Goal: Obtain resource: Obtain resource

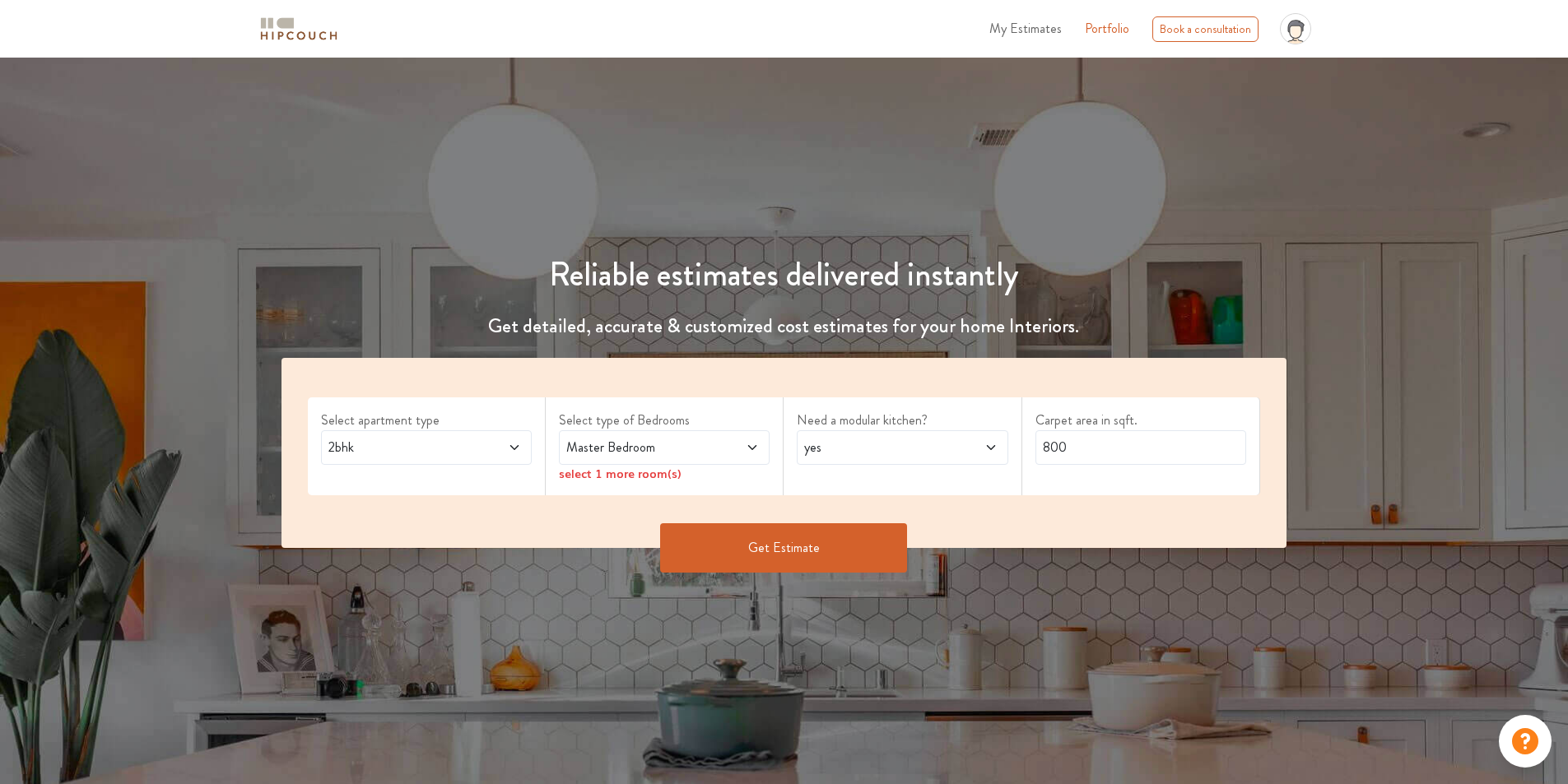
click at [507, 454] on icon at bounding box center [514, 448] width 13 height 13
click at [718, 458] on span at bounding box center [735, 447] width 50 height 20
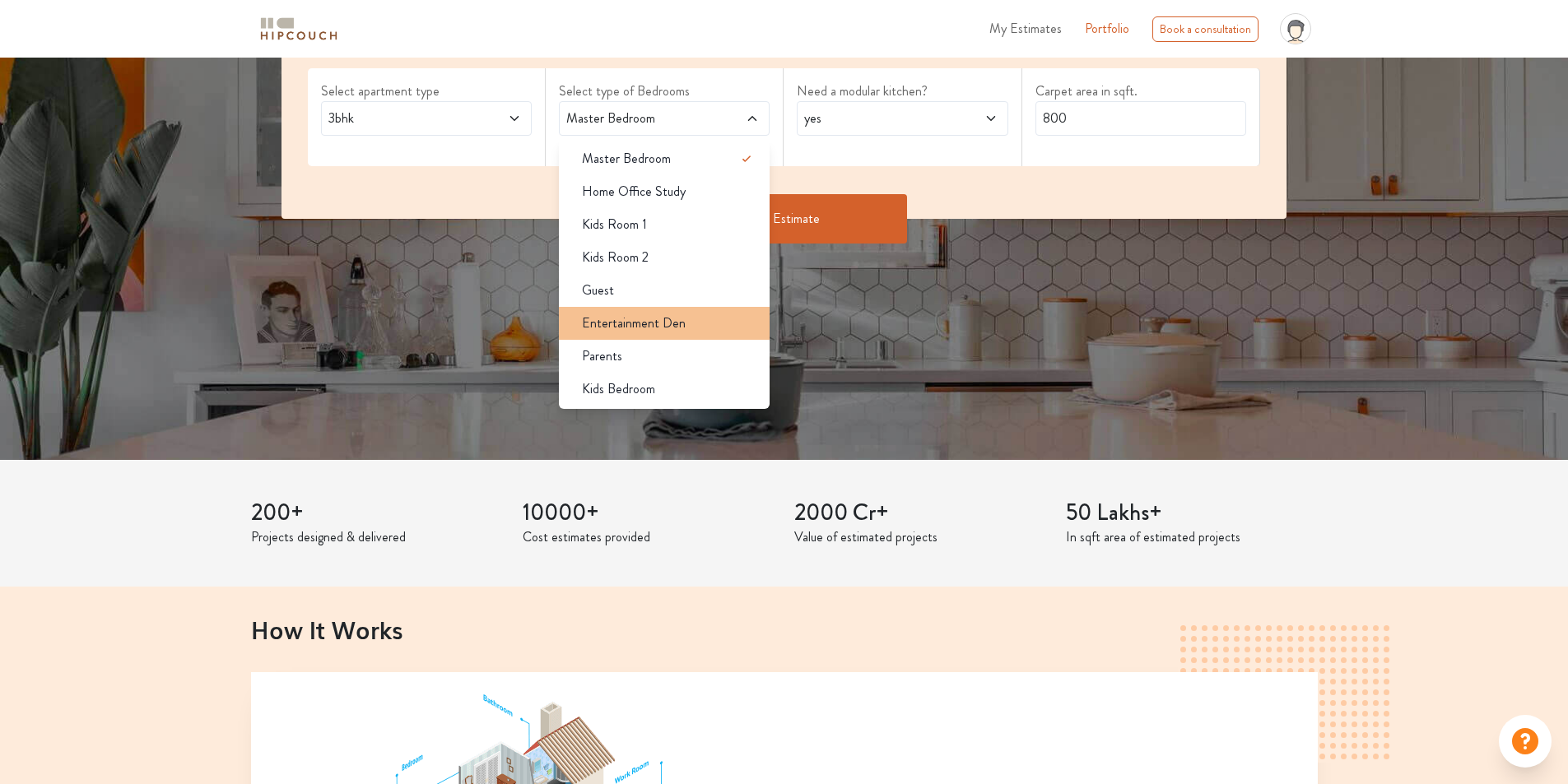
scroll to position [165, 0]
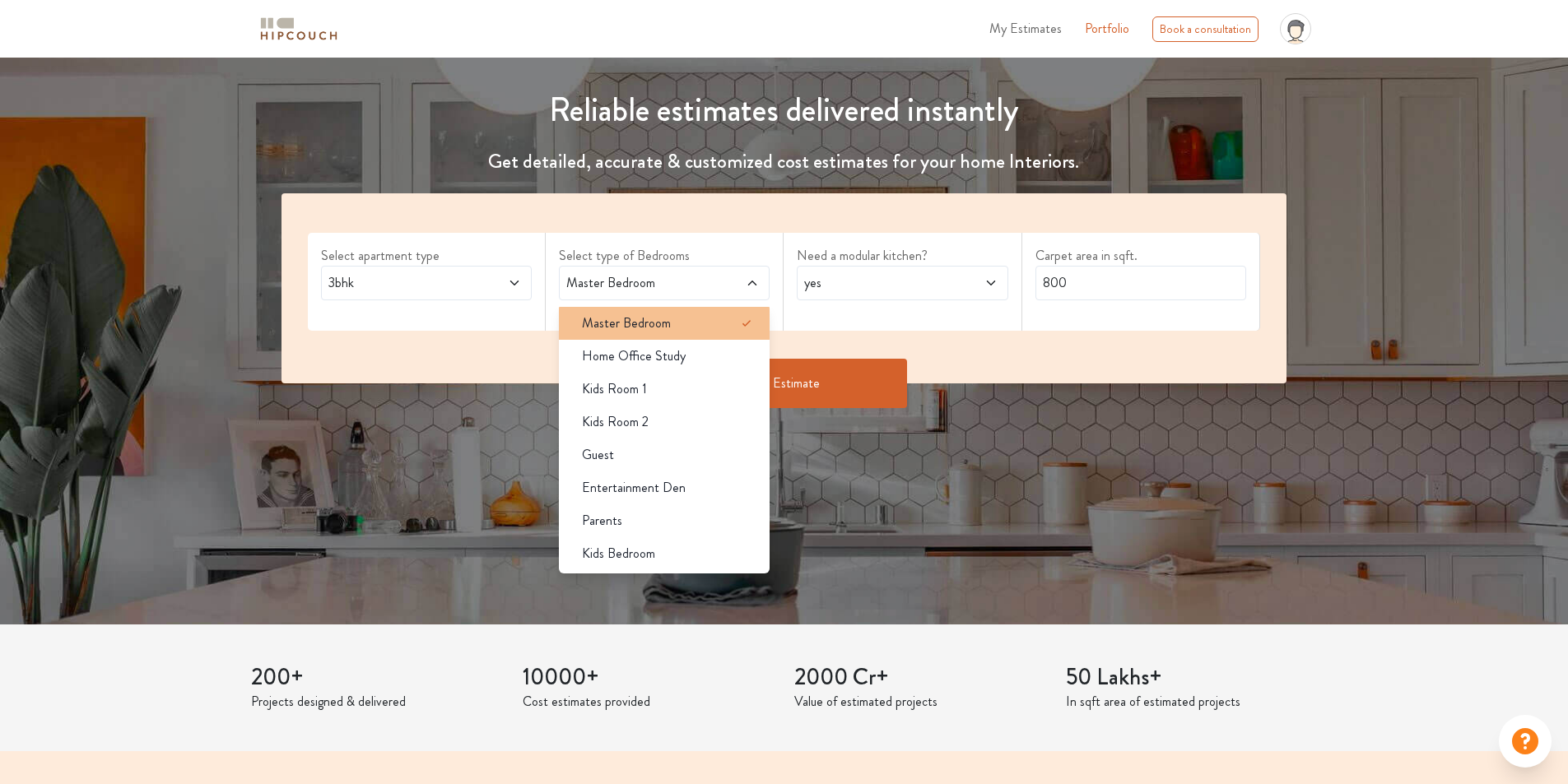
click at [671, 333] on span "Master Bedroom" at bounding box center [626, 323] width 89 height 20
click at [715, 333] on div "Master Bedroom" at bounding box center [669, 323] width 201 height 20
click at [870, 383] on div "Select apartment type 3bhk Select type of Bedrooms Master Bedroom Master Bedroo…" at bounding box center [784, 288] width 1005 height 190
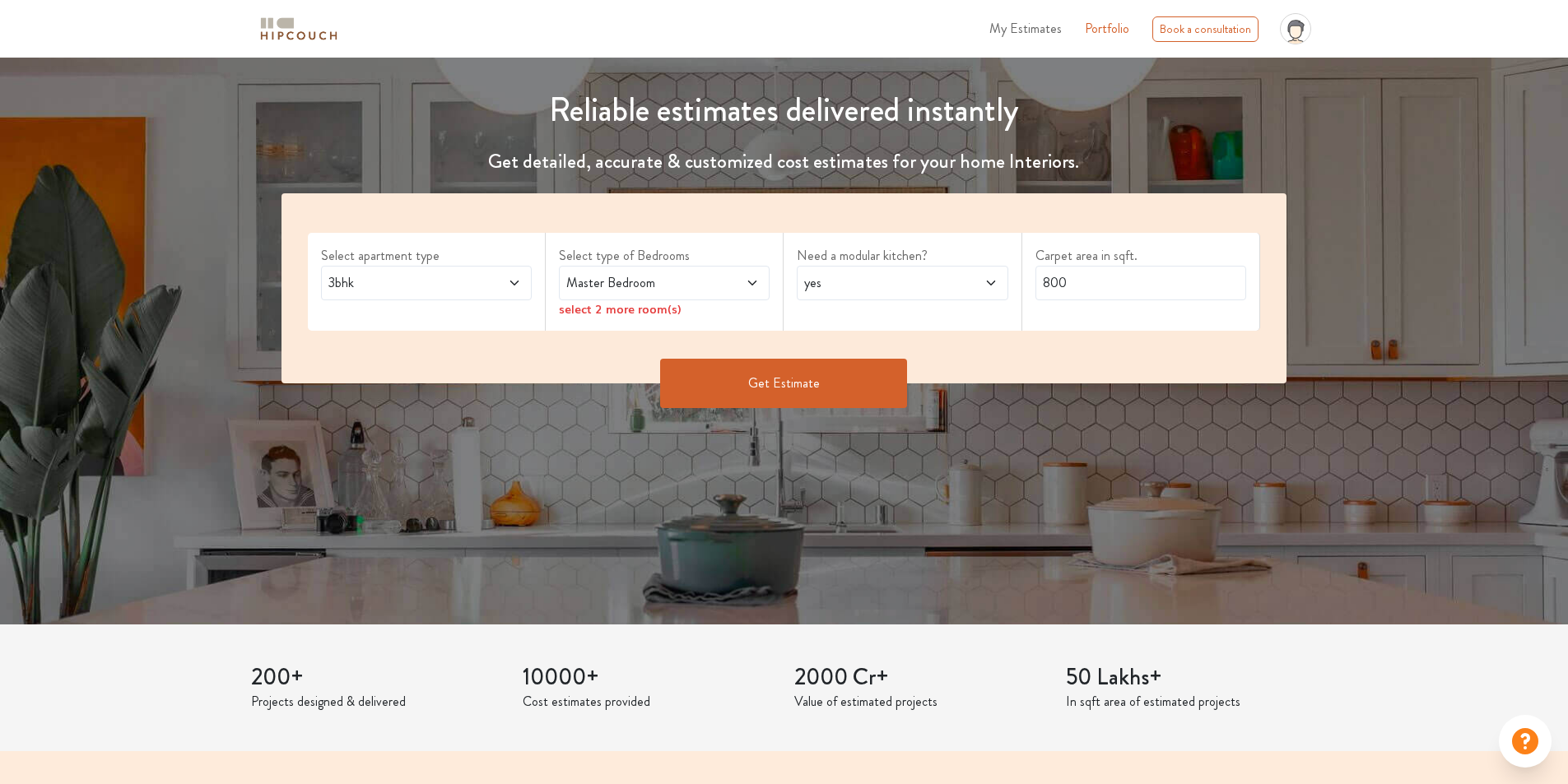
click at [699, 318] on div "select 2 more room(s)" at bounding box center [664, 309] width 211 height 17
click at [717, 318] on div "select 2 more room(s)" at bounding box center [664, 309] width 211 height 17
click at [590, 318] on div "select 2 more room(s)" at bounding box center [664, 309] width 211 height 17
click at [752, 290] on icon at bounding box center [753, 283] width 13 height 13
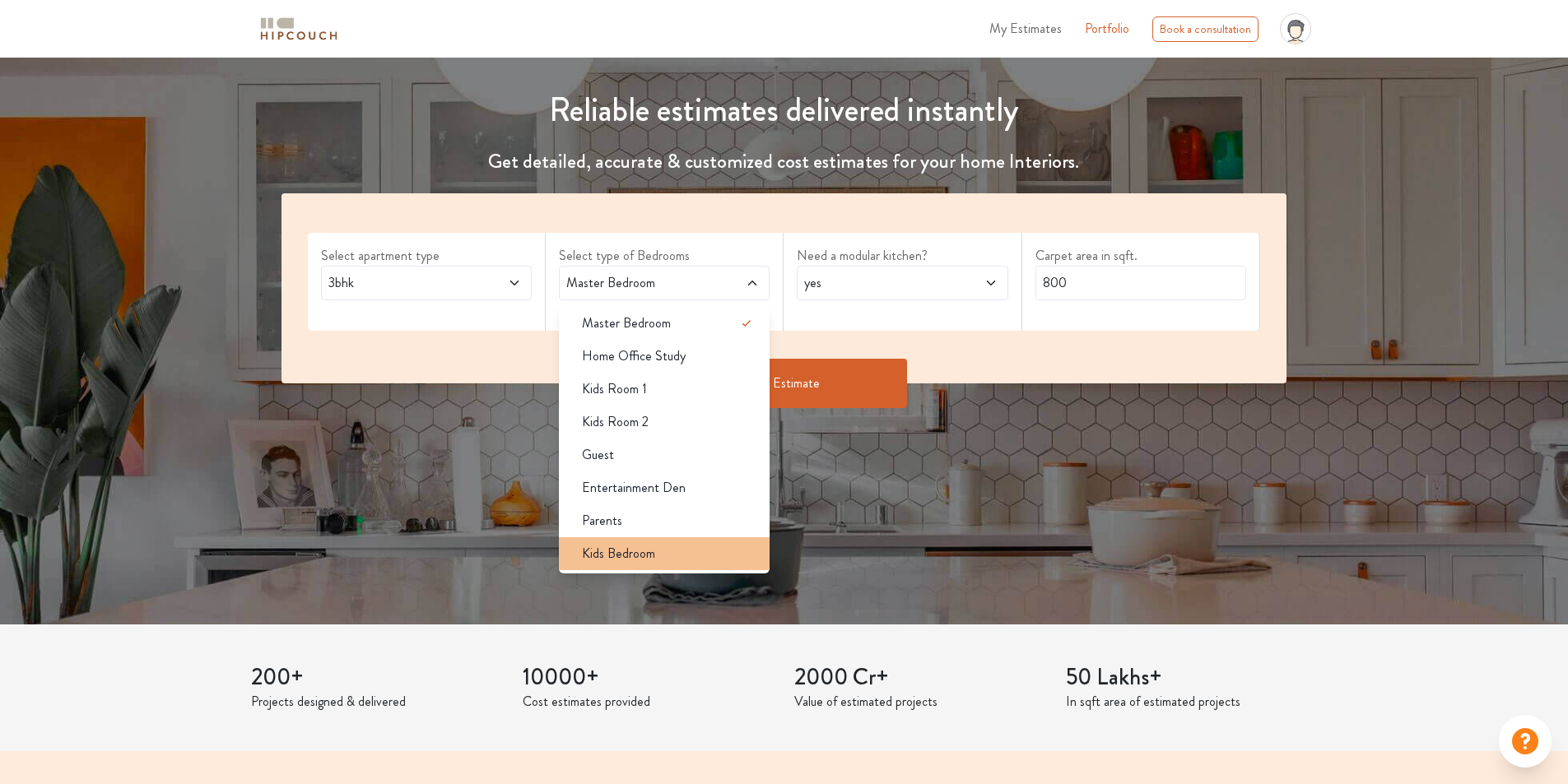
click at [655, 564] on span "Kids Bedroom" at bounding box center [618, 553] width 73 height 20
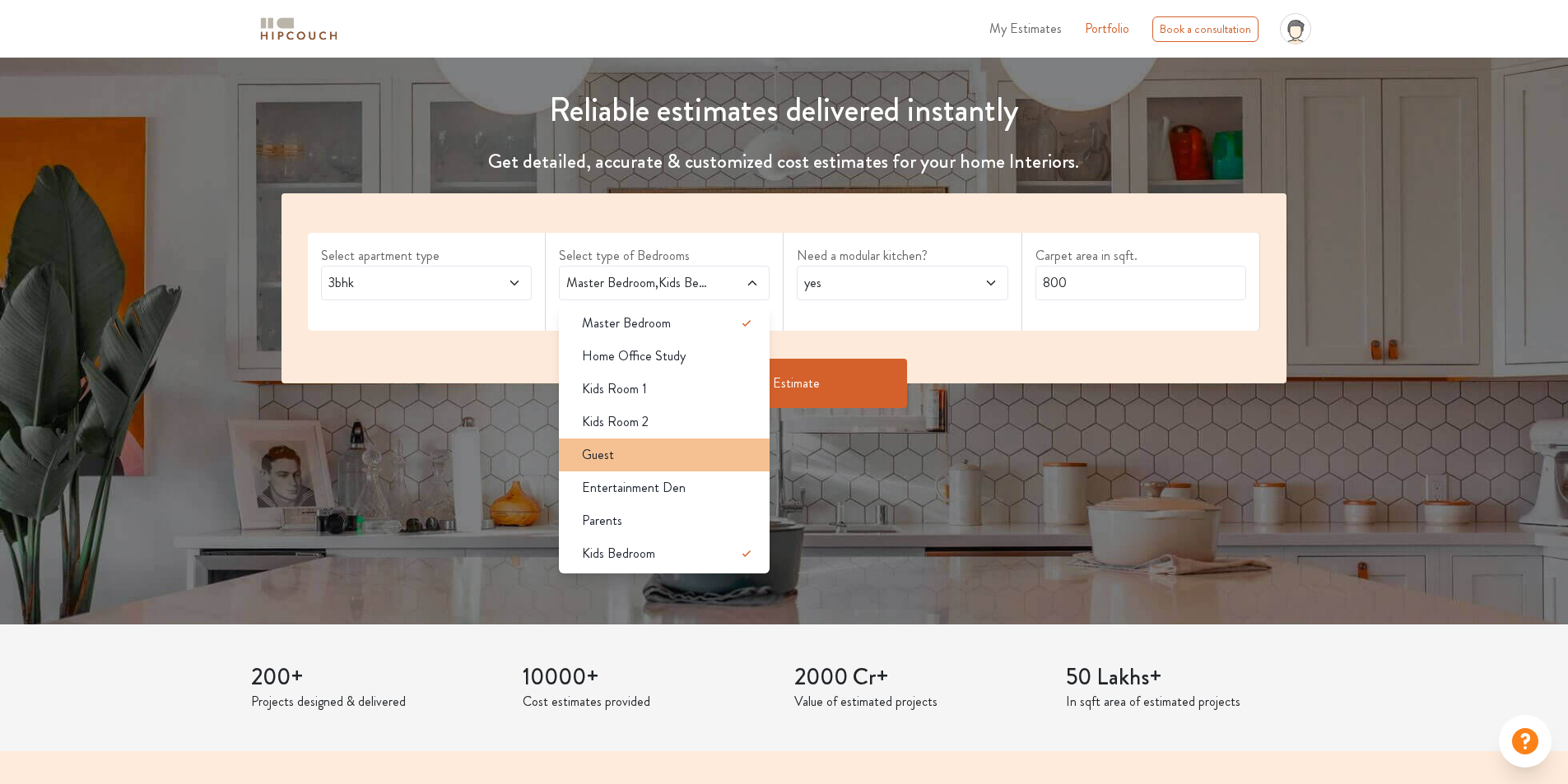
click at [680, 465] on div "Guest" at bounding box center [669, 455] width 201 height 20
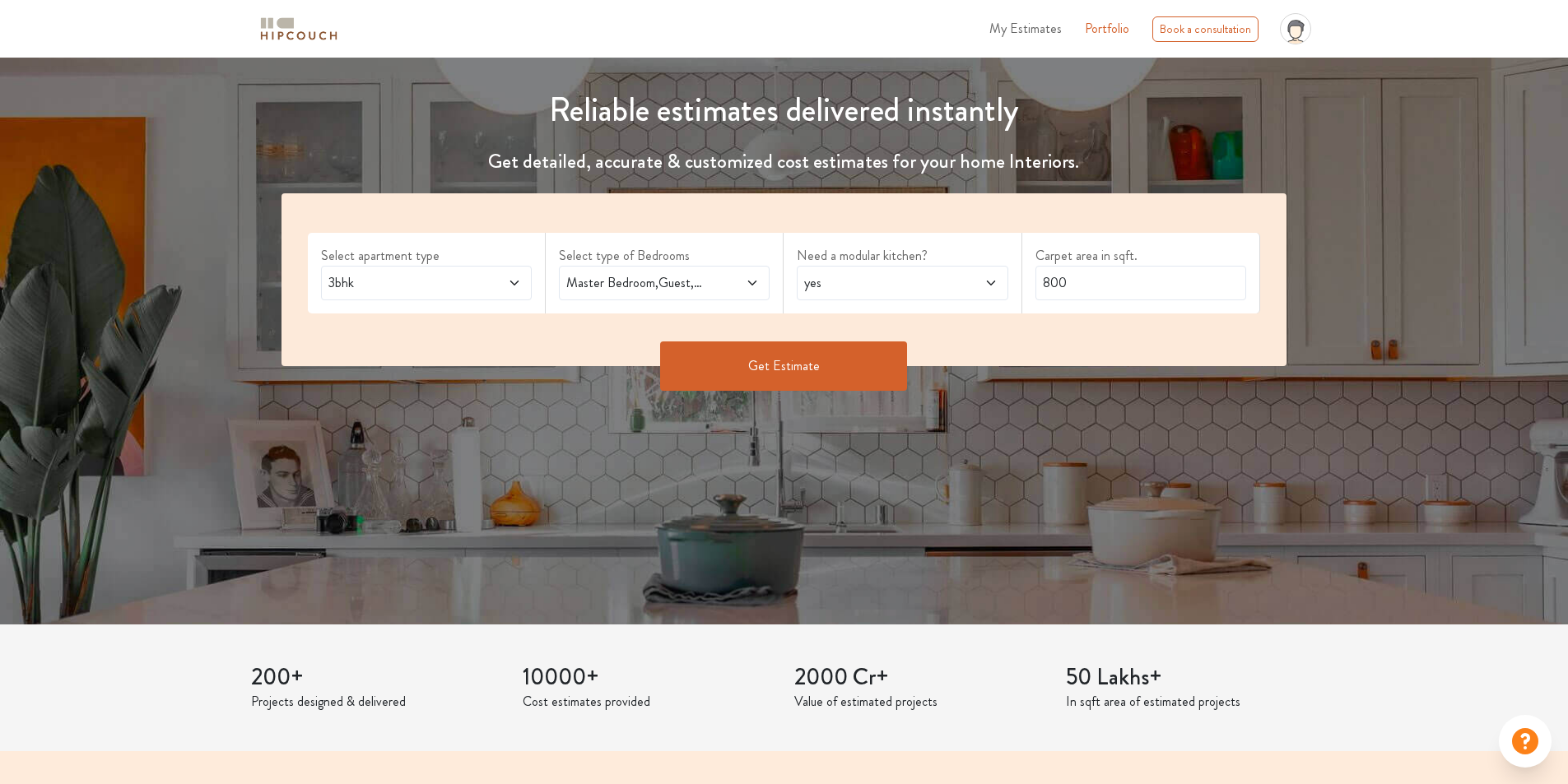
click at [746, 290] on icon at bounding box center [753, 283] width 13 height 13
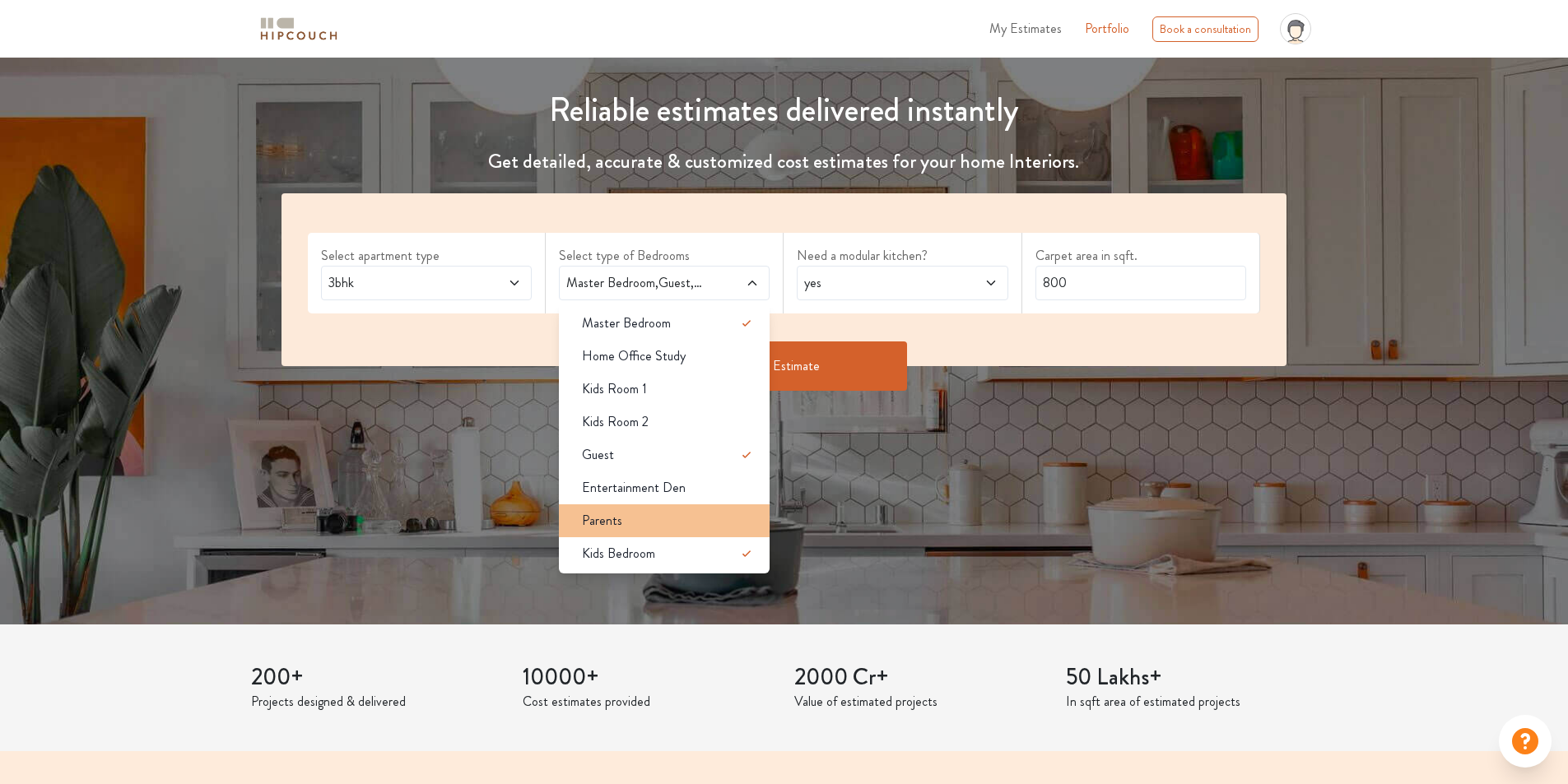
click at [659, 531] on div "Parents" at bounding box center [669, 521] width 201 height 20
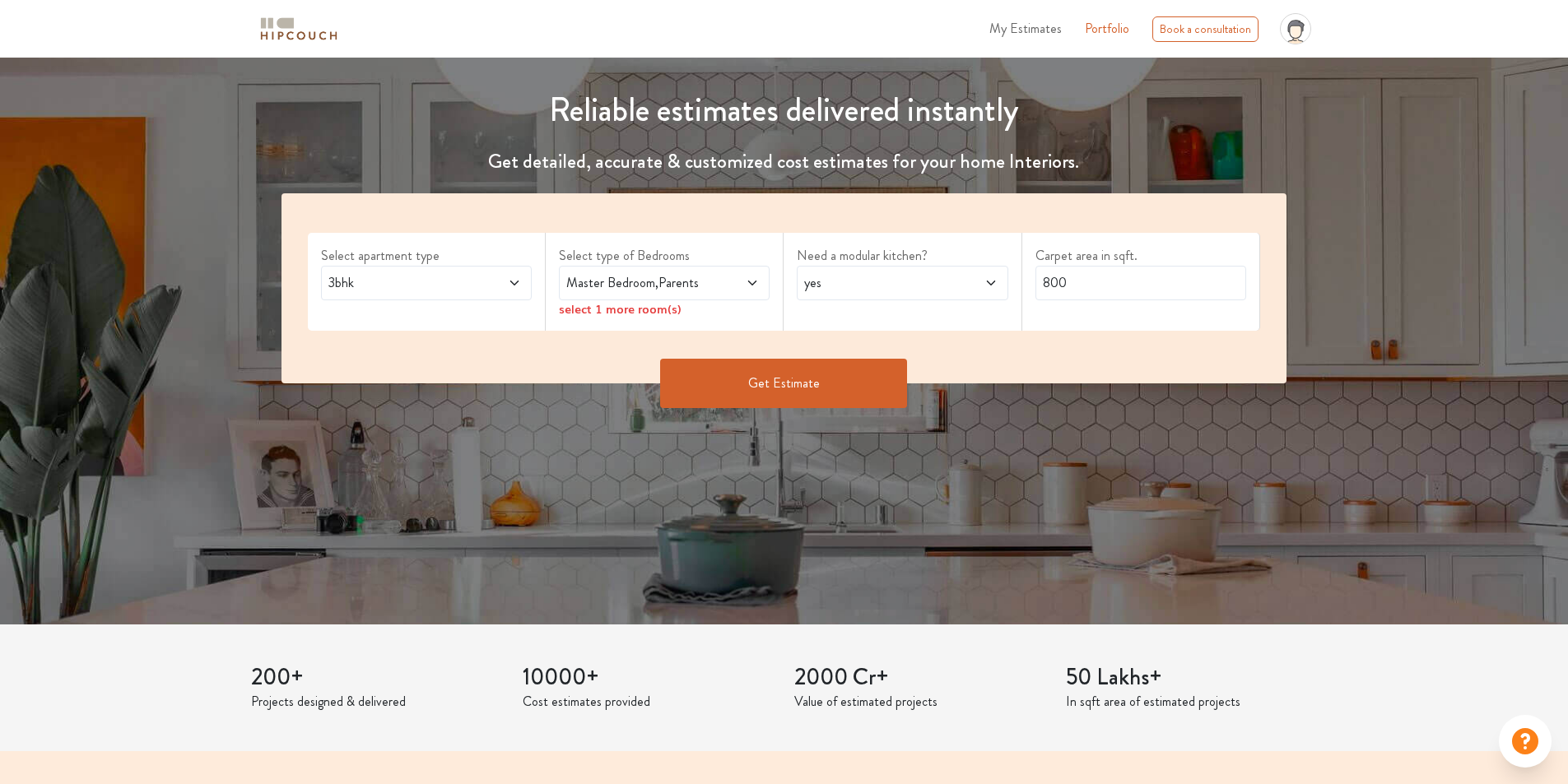
click at [746, 290] on icon at bounding box center [753, 283] width 13 height 13
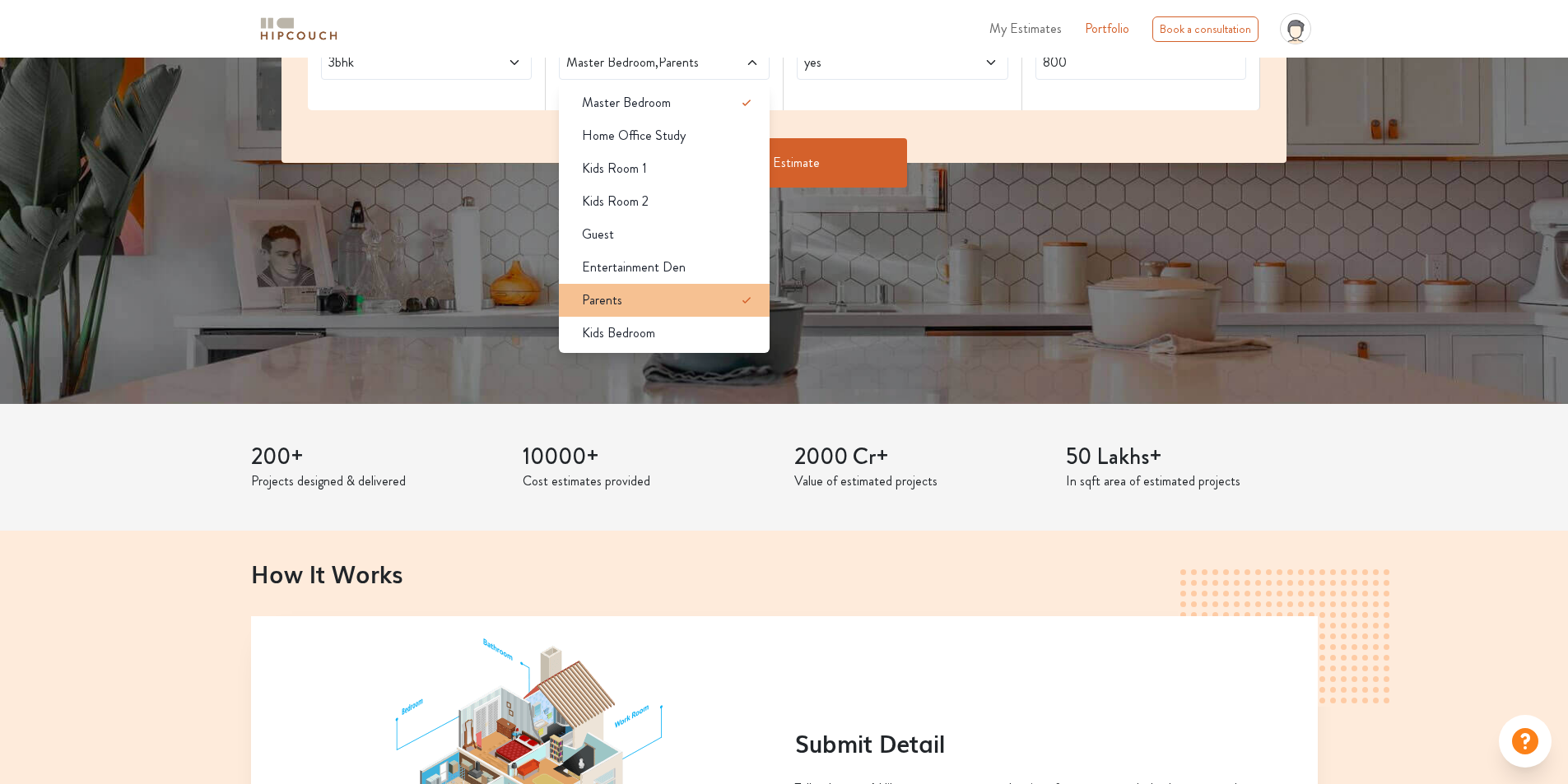
scroll to position [329, 0]
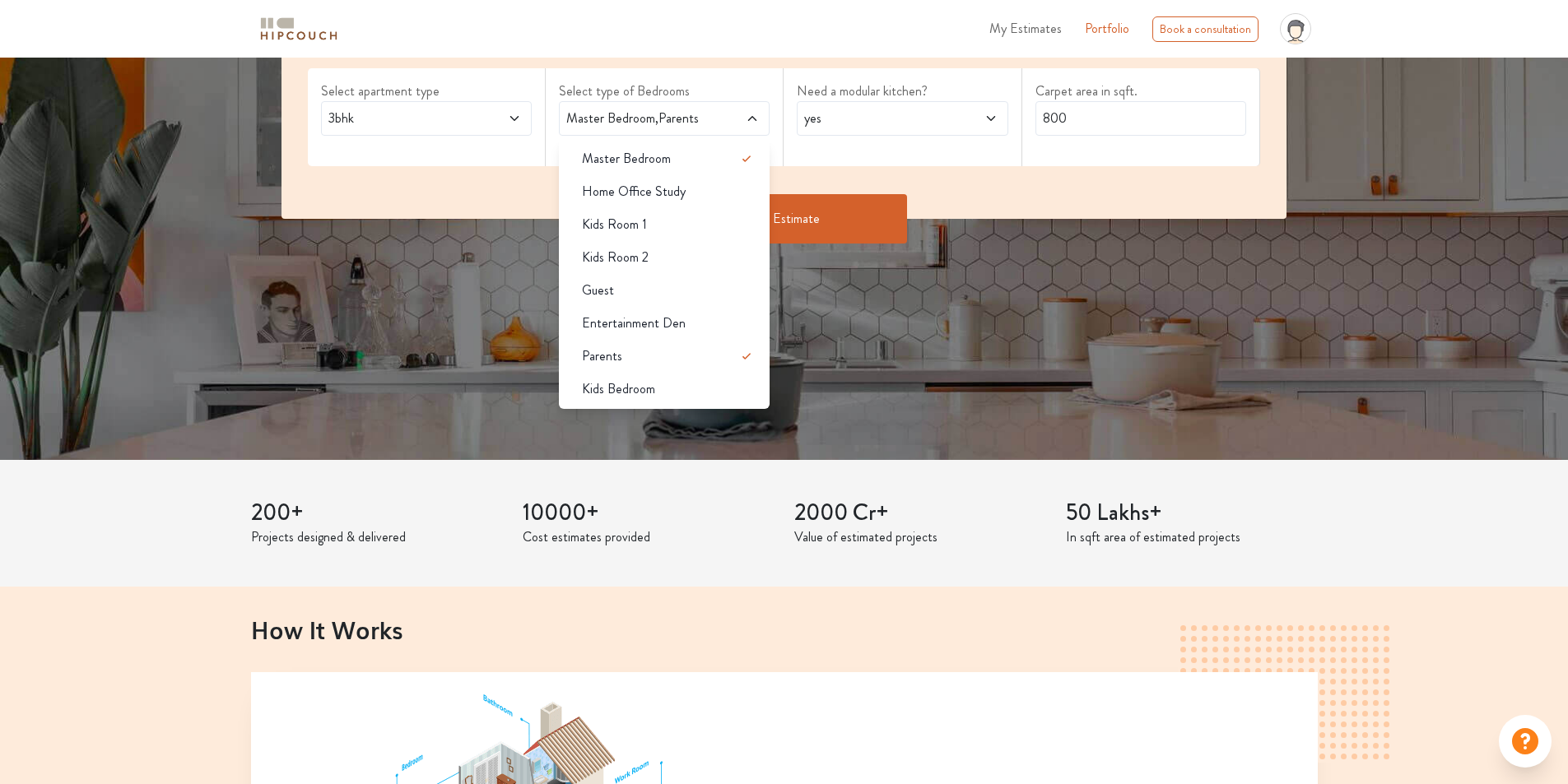
click at [860, 219] on div "Select apartment type 3bhk Select type of Bedrooms Master Bedroom,Parents Maste…" at bounding box center [784, 123] width 1005 height 190
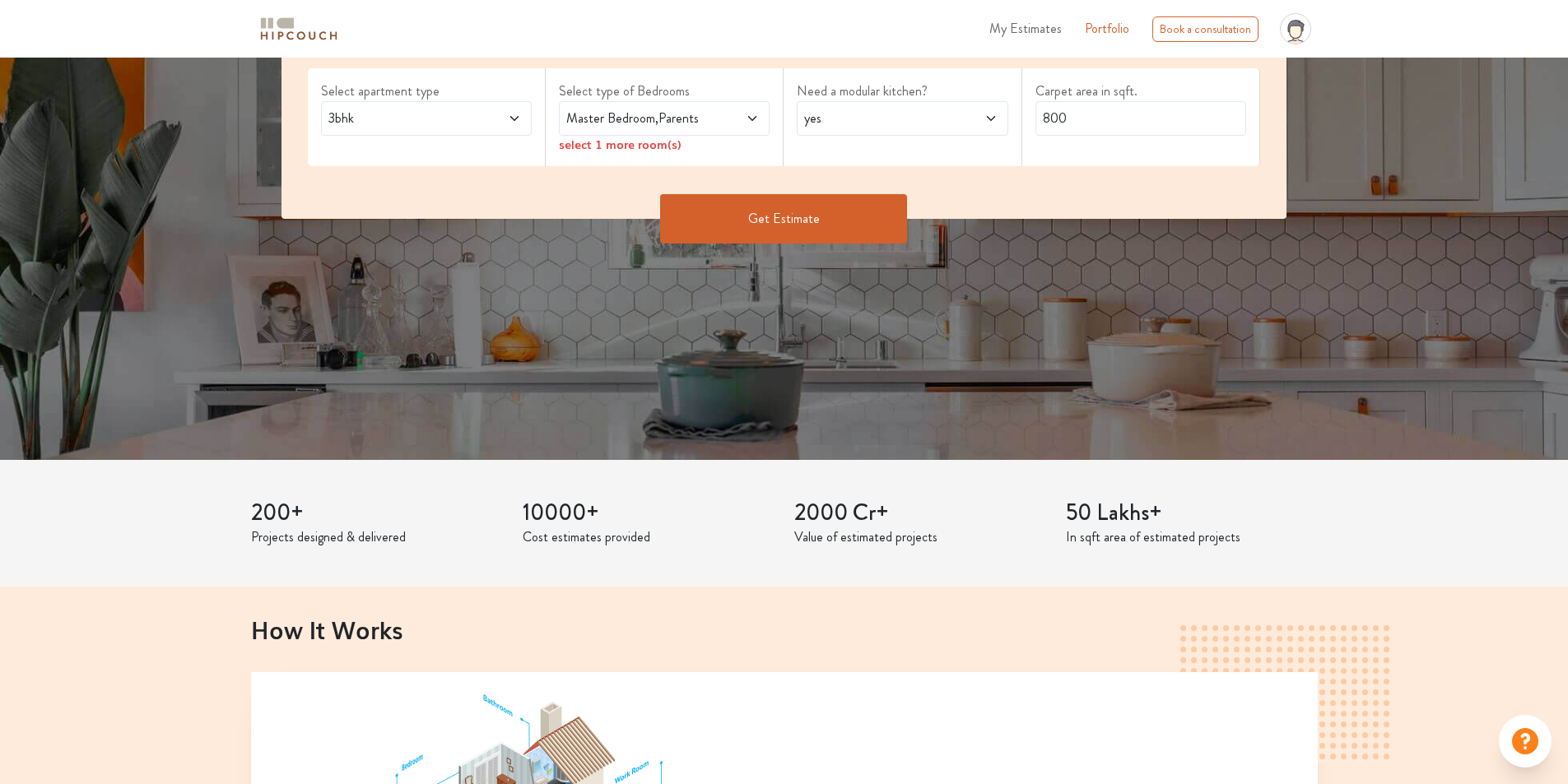
click at [748, 121] on icon at bounding box center [752, 118] width 9 height 5
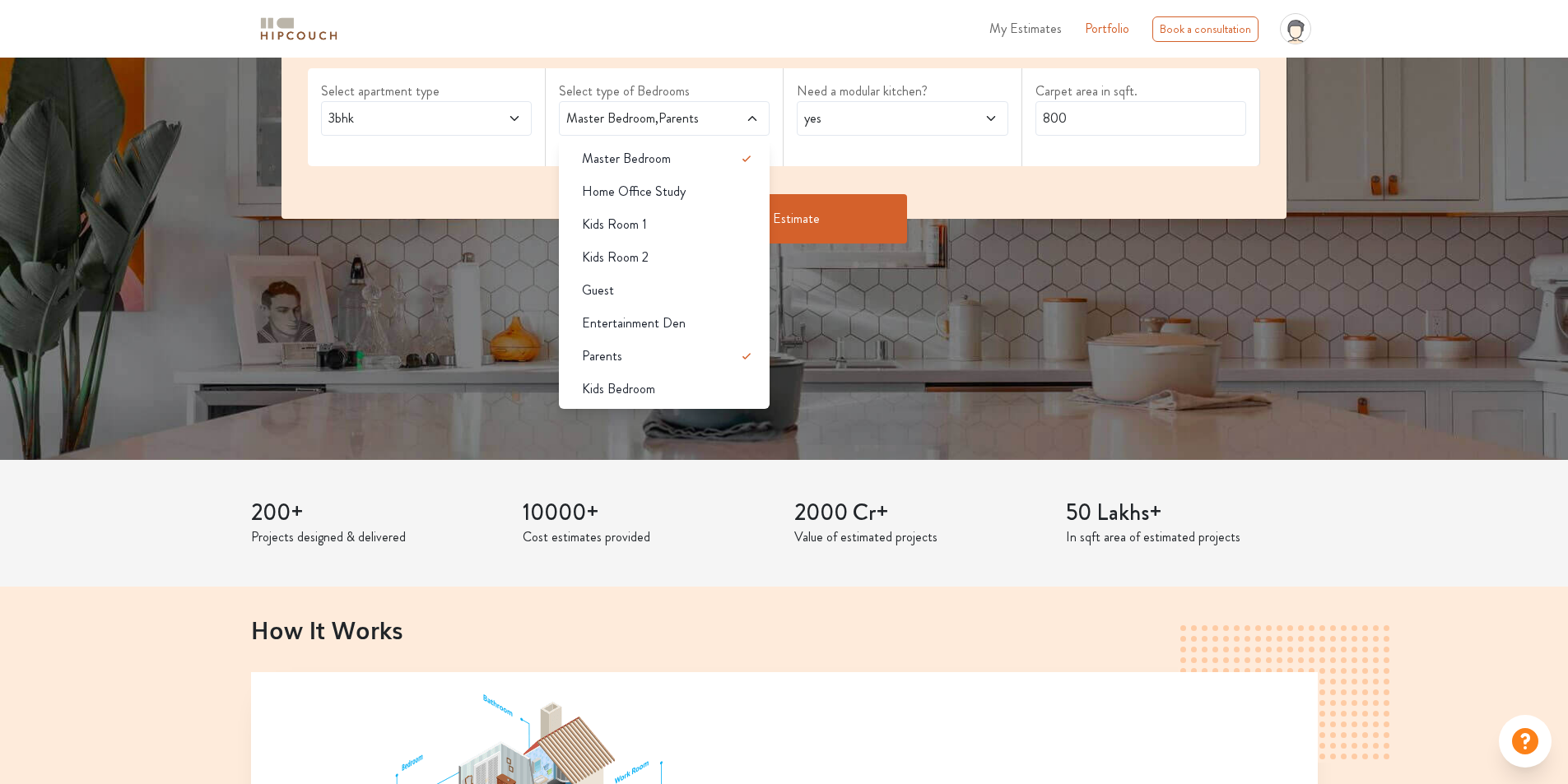
click at [673, 300] on div "Guest" at bounding box center [669, 290] width 201 height 20
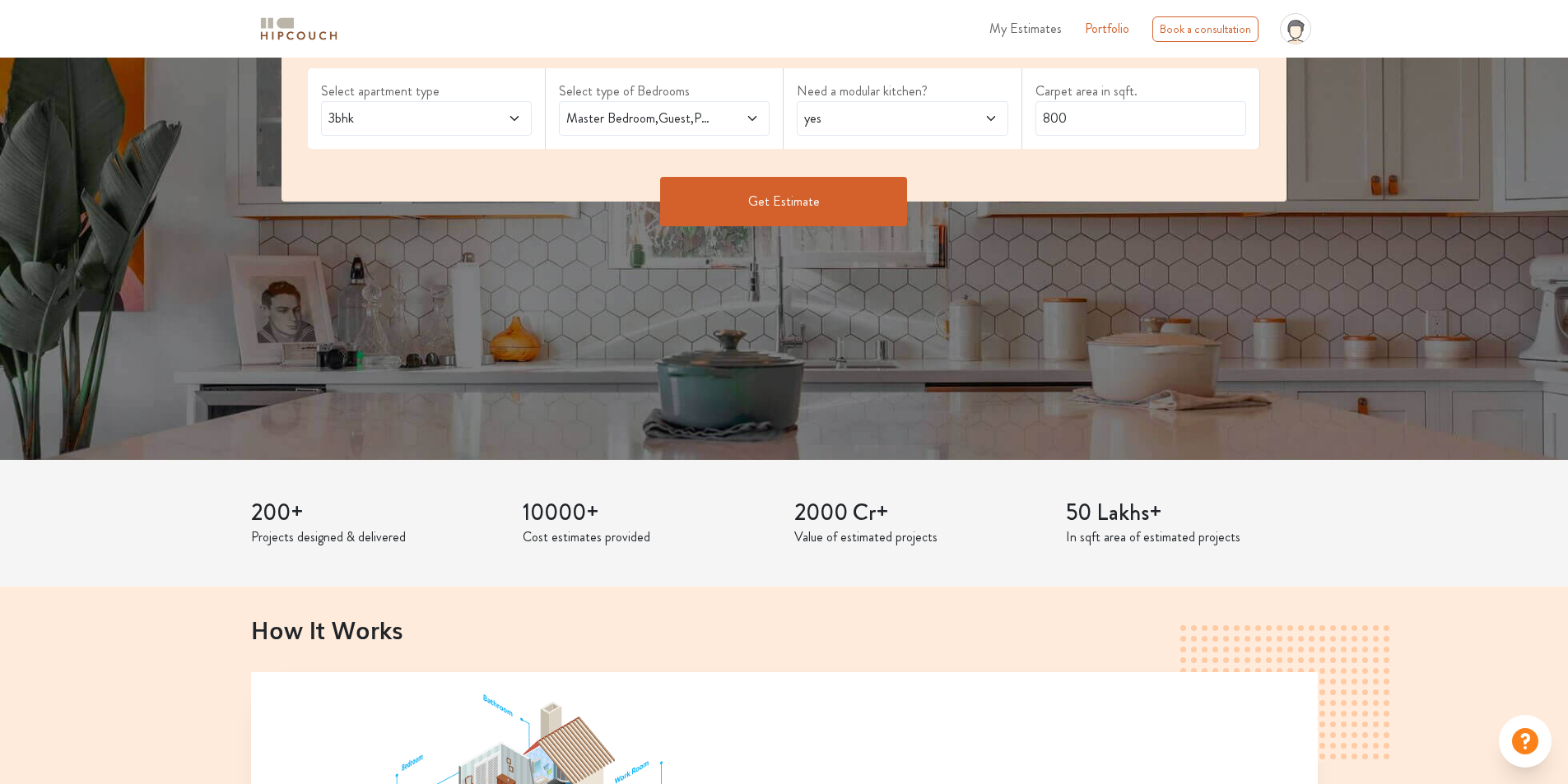
click at [746, 125] on icon at bounding box center [753, 118] width 13 height 13
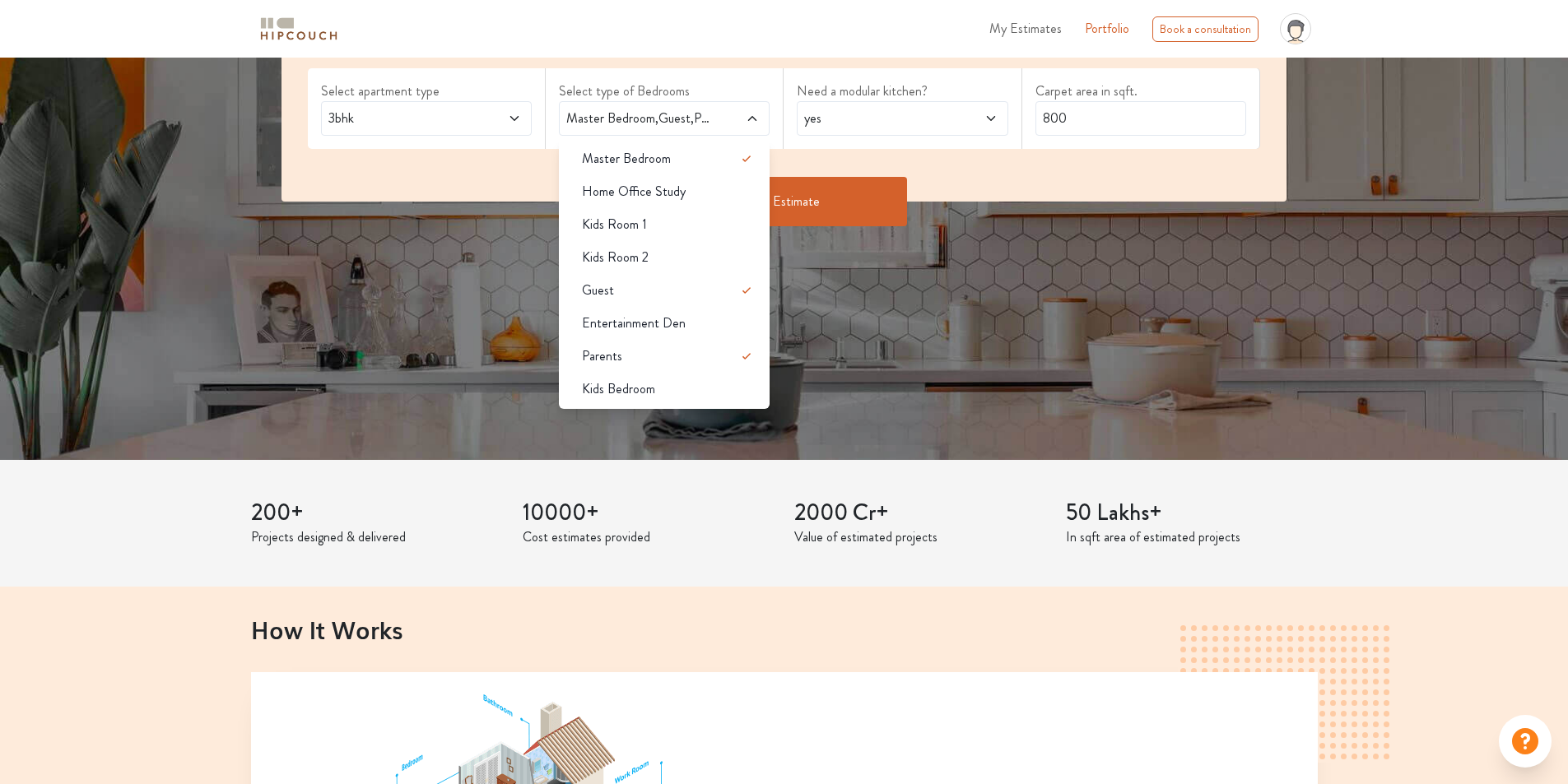
click at [948, 129] on span at bounding box center [973, 118] width 50 height 20
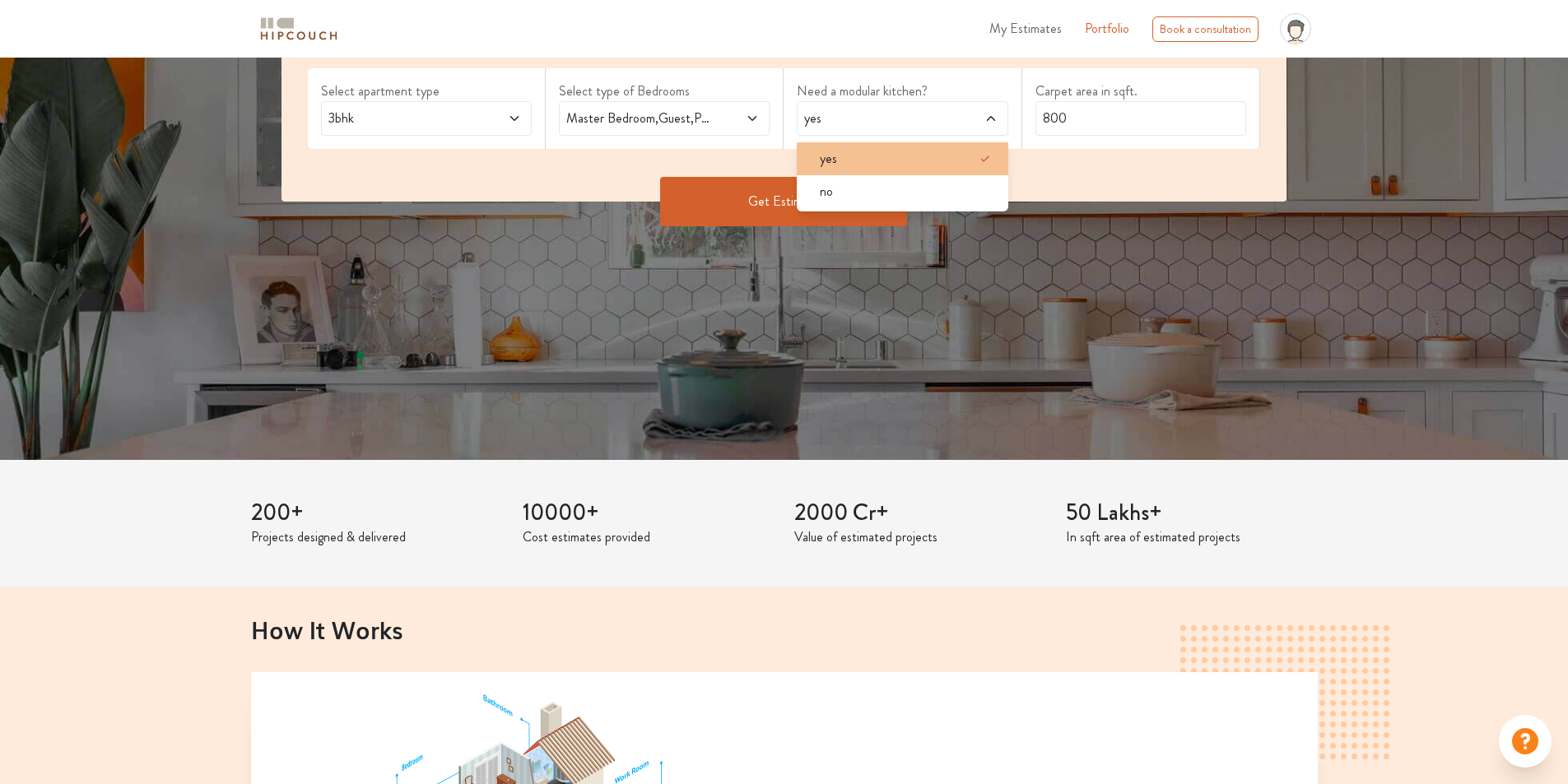
click at [945, 169] on div "yes" at bounding box center [907, 158] width 201 height 20
click at [1107, 135] on input "800" at bounding box center [1141, 118] width 211 height 34
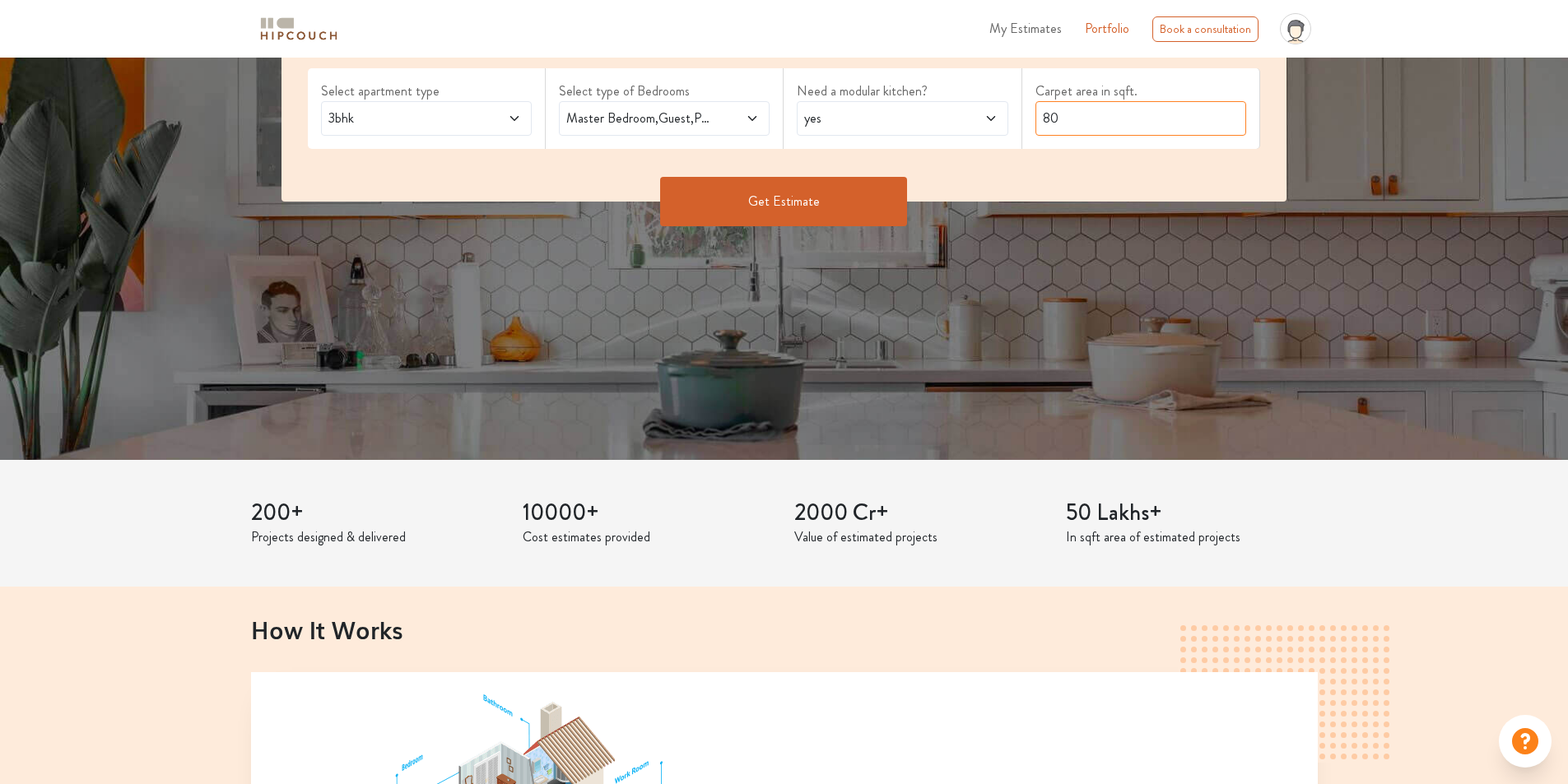
type input "8"
type input "1212"
click at [845, 226] on button "Get Estimate" at bounding box center [783, 202] width 247 height 50
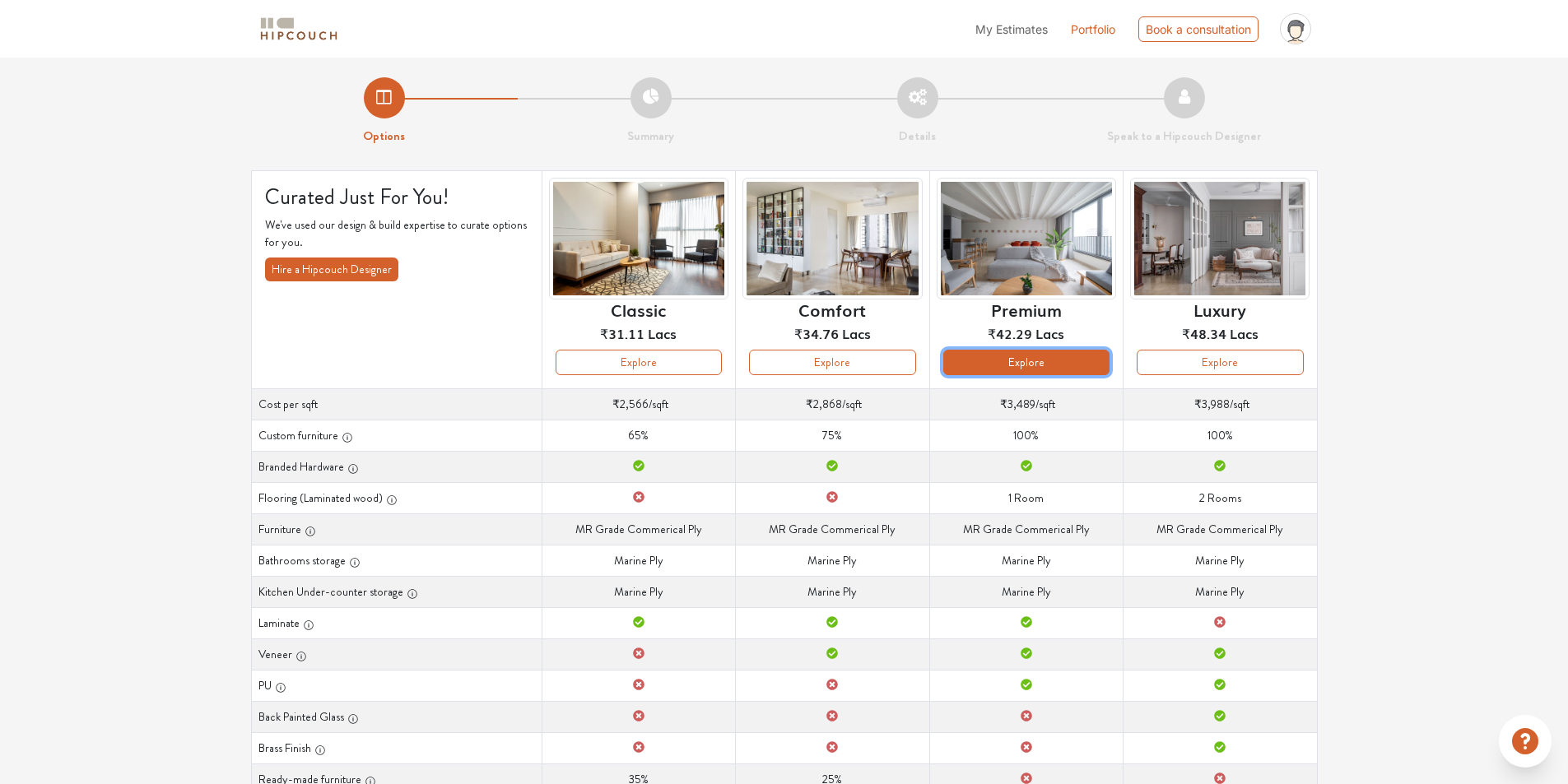
click at [1044, 375] on button "Explore" at bounding box center [1026, 362] width 166 height 26
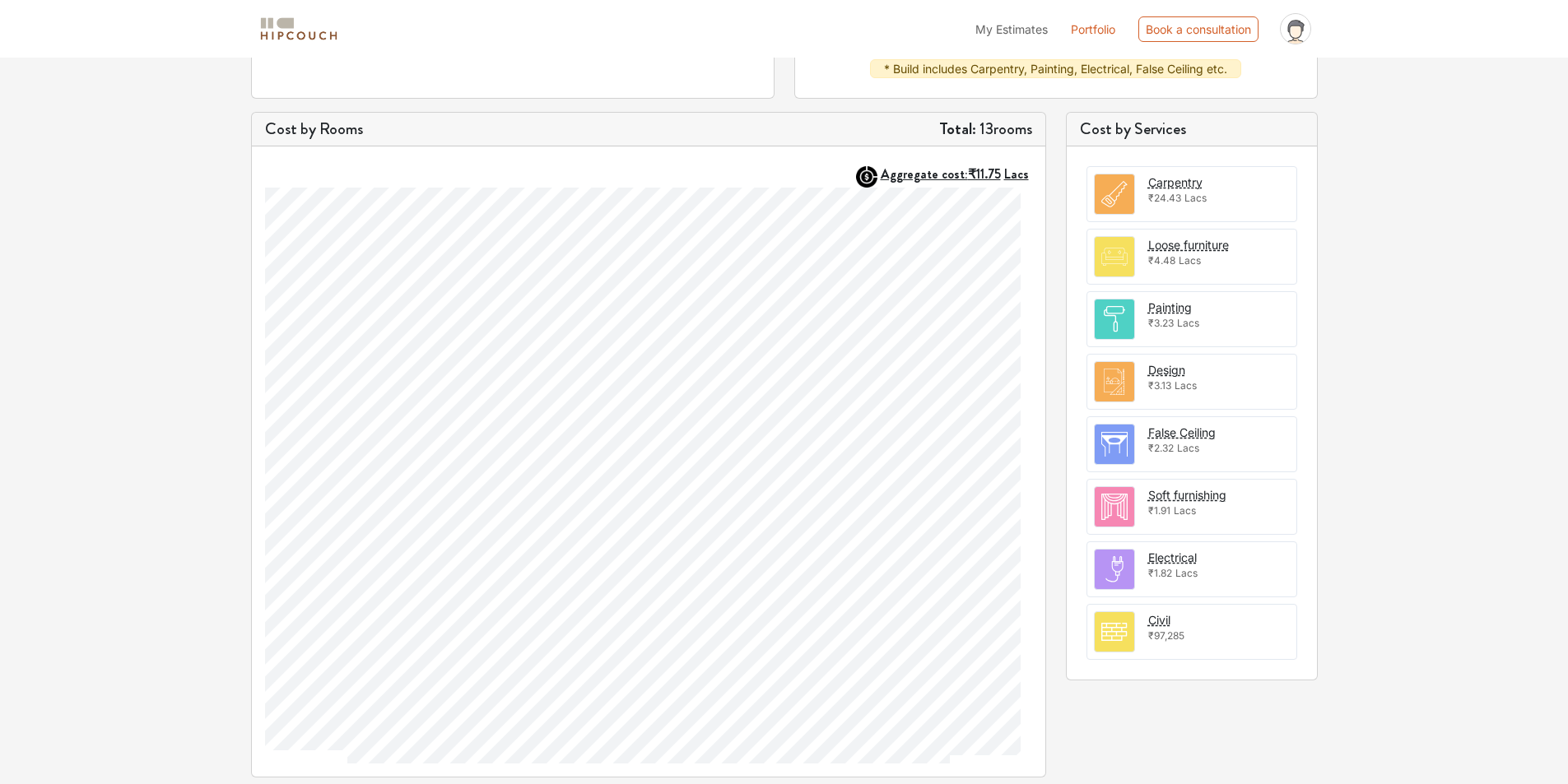
scroll to position [88, 0]
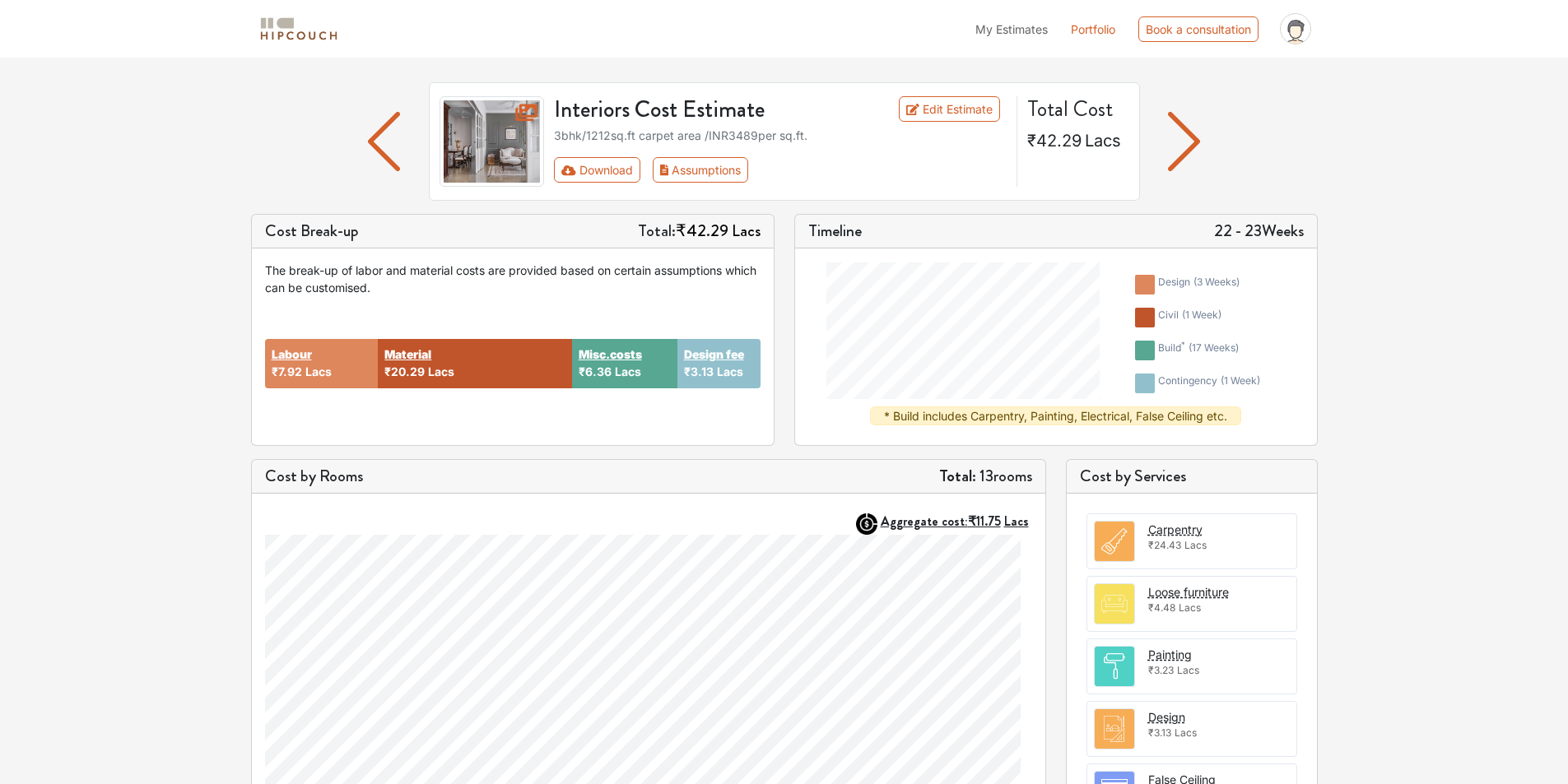
click at [1193, 167] on img "button" at bounding box center [1184, 141] width 32 height 59
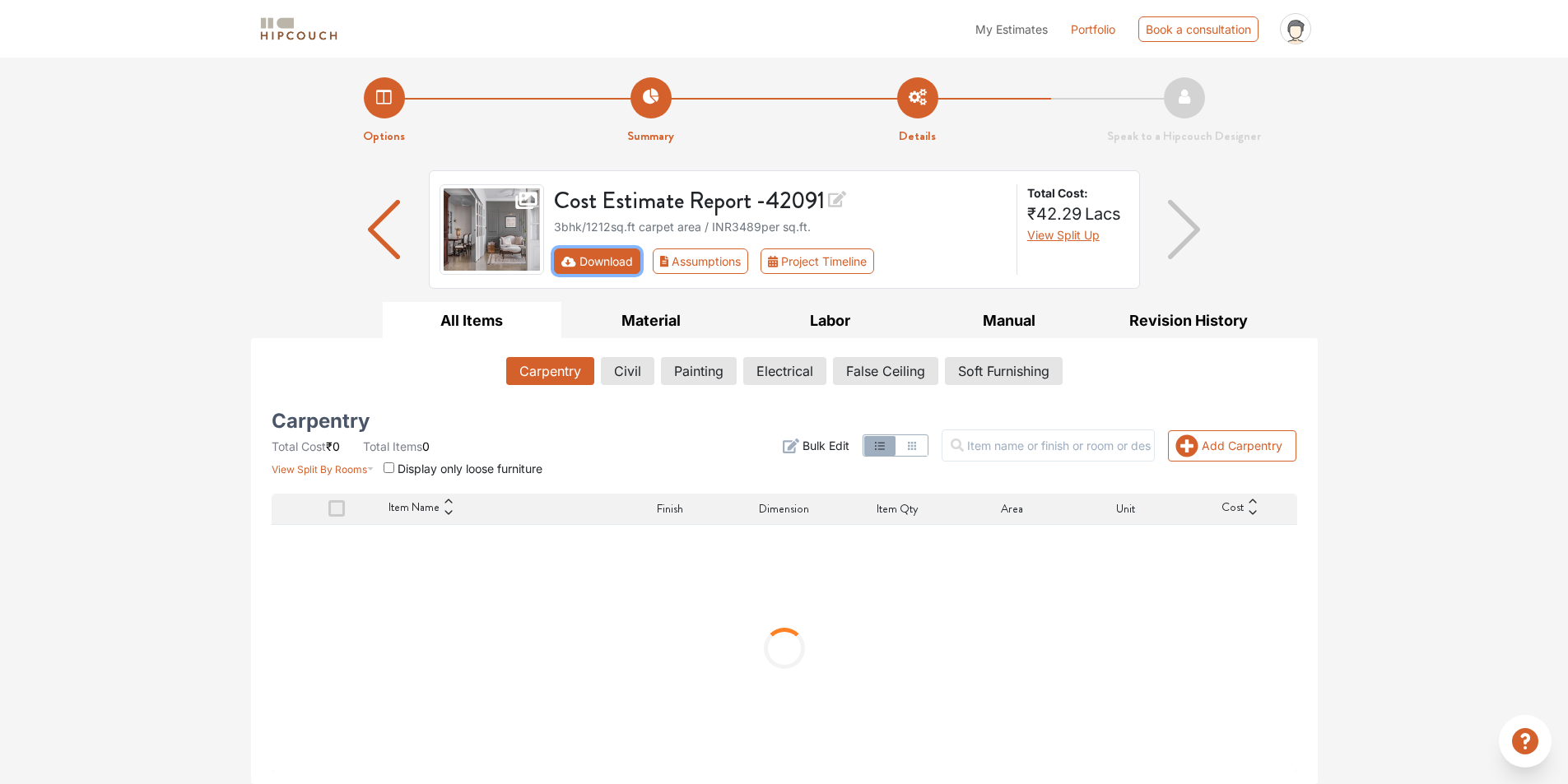
click at [629, 274] on button "Download" at bounding box center [597, 261] width 87 height 26
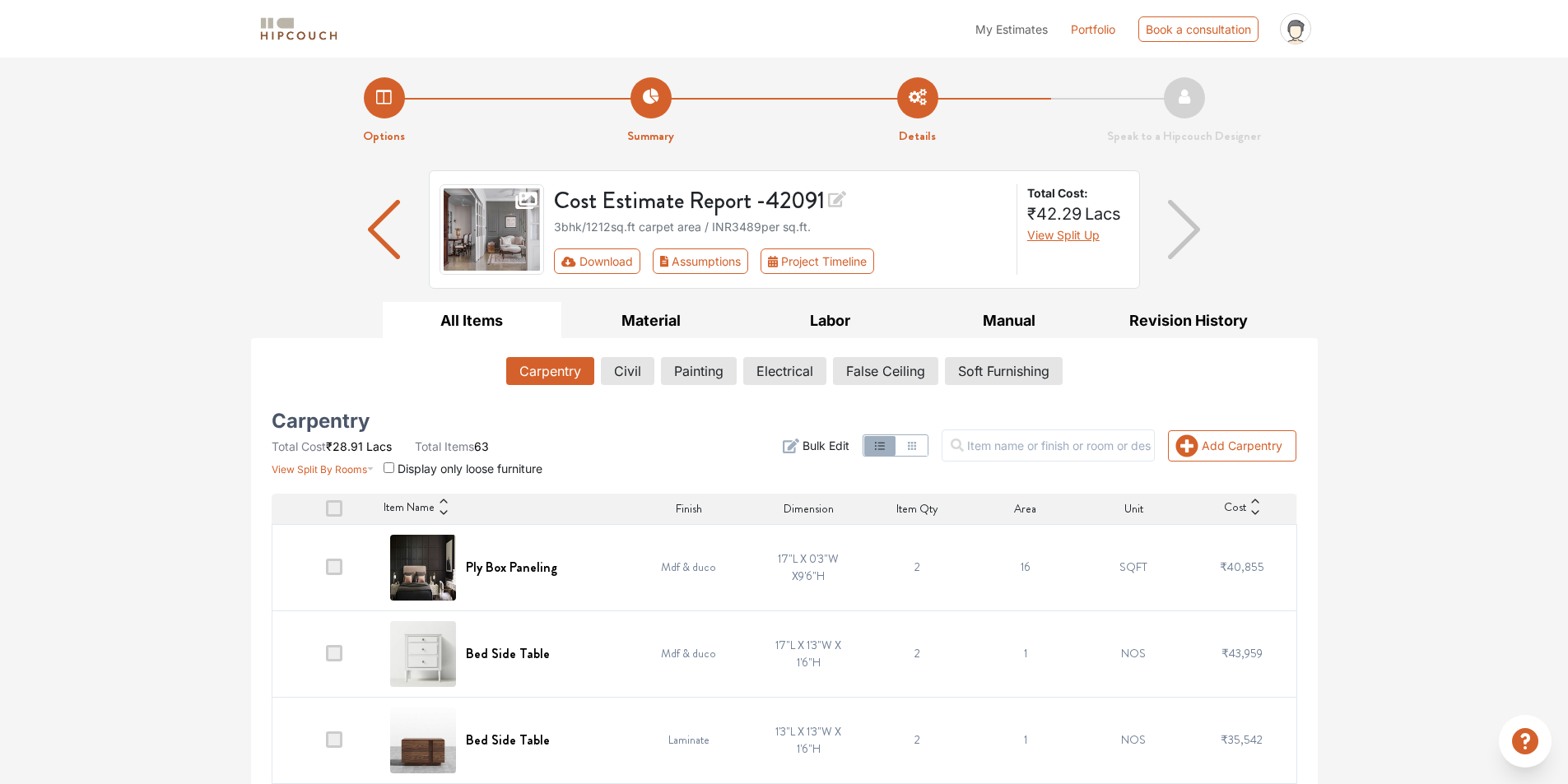
click at [1194, 259] on img "button" at bounding box center [1184, 230] width 32 height 59
click at [604, 274] on button "Download" at bounding box center [597, 261] width 87 height 26
click at [749, 274] on button "Assumptions" at bounding box center [700, 261] width 96 height 26
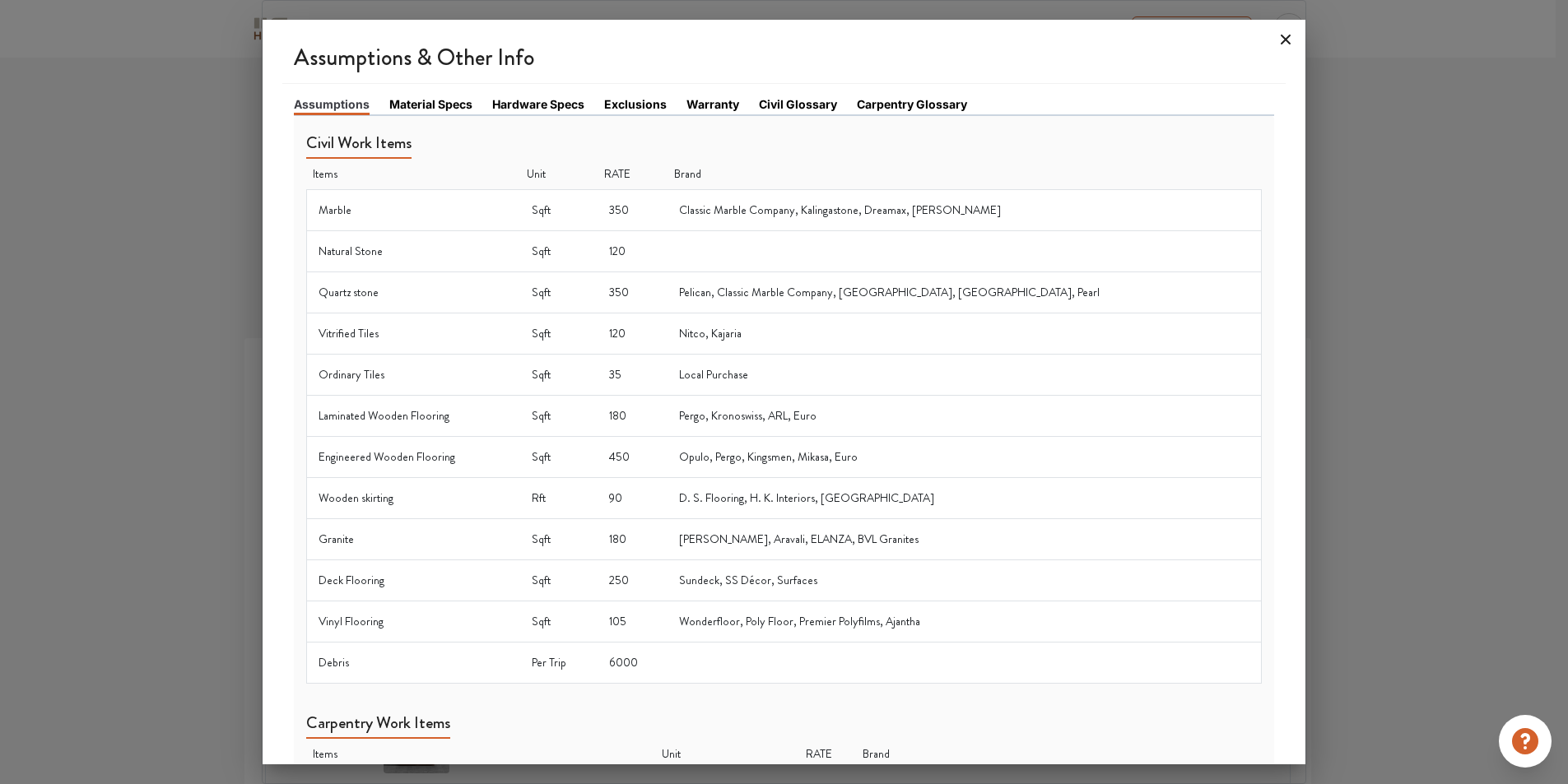
click at [1282, 45] on icon at bounding box center [1287, 39] width 10 height 10
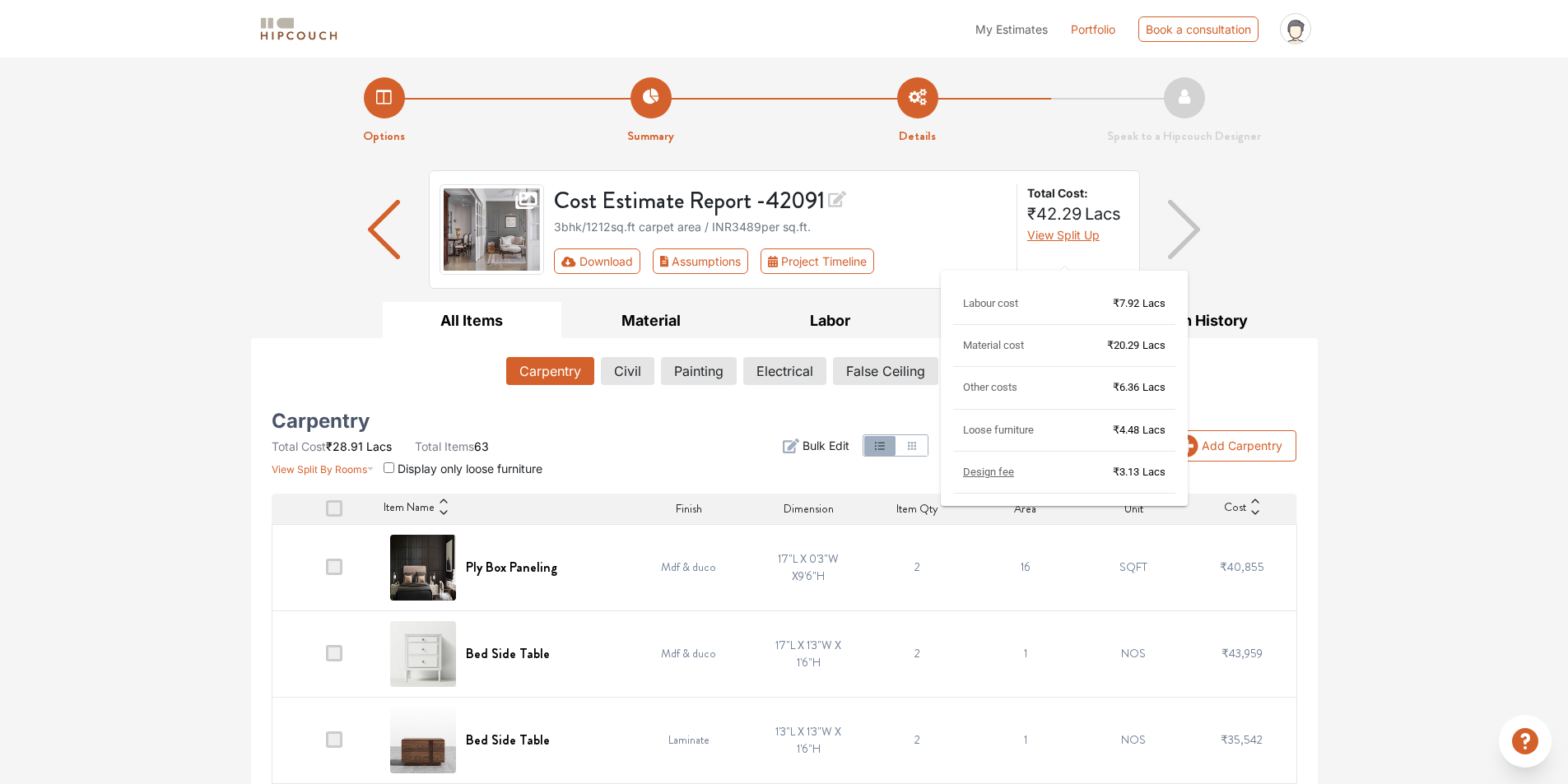
click at [1073, 242] on span "View Split Up" at bounding box center [1063, 235] width 72 height 14
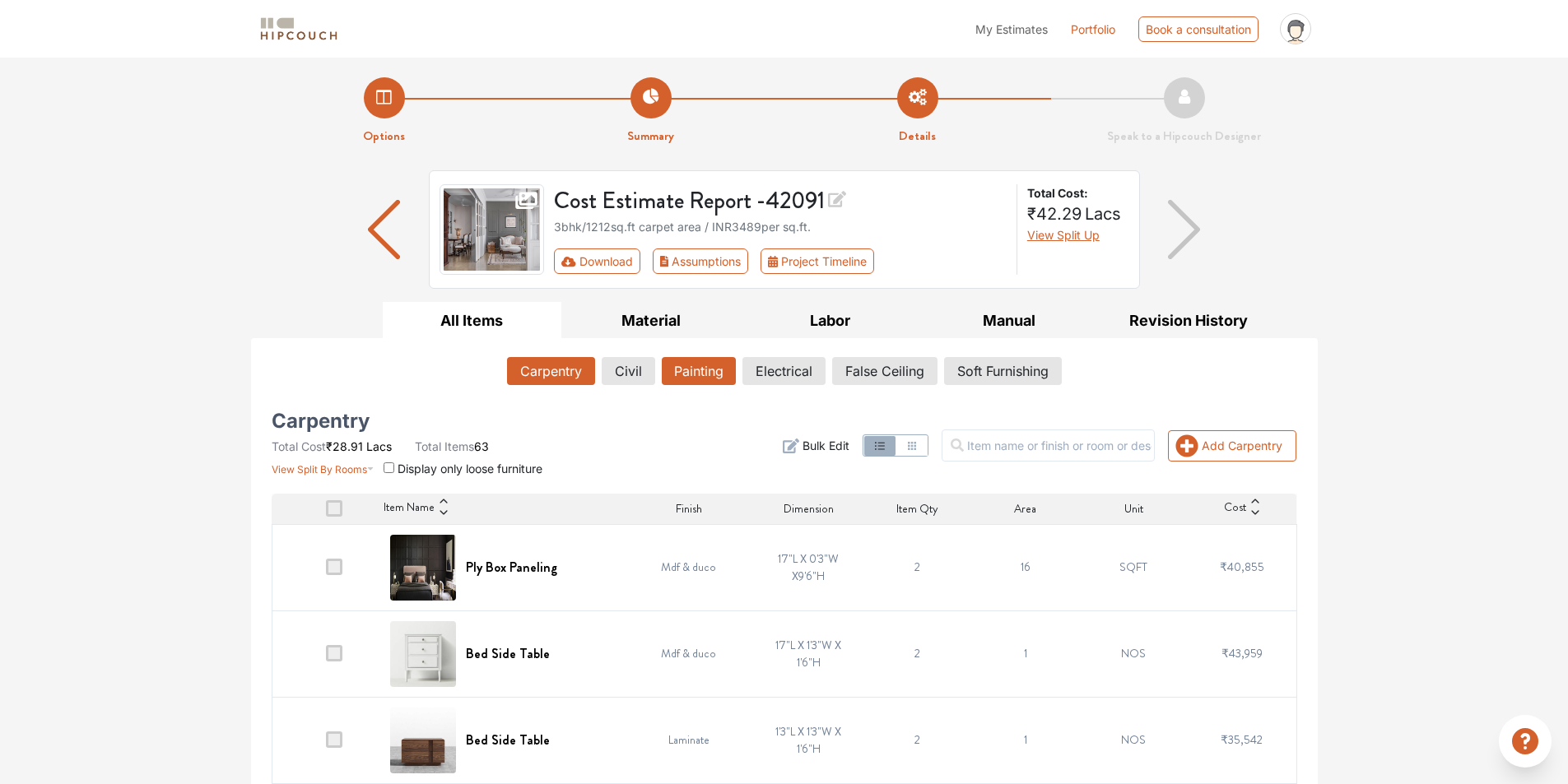
click at [688, 385] on button "Painting" at bounding box center [699, 370] width 74 height 28
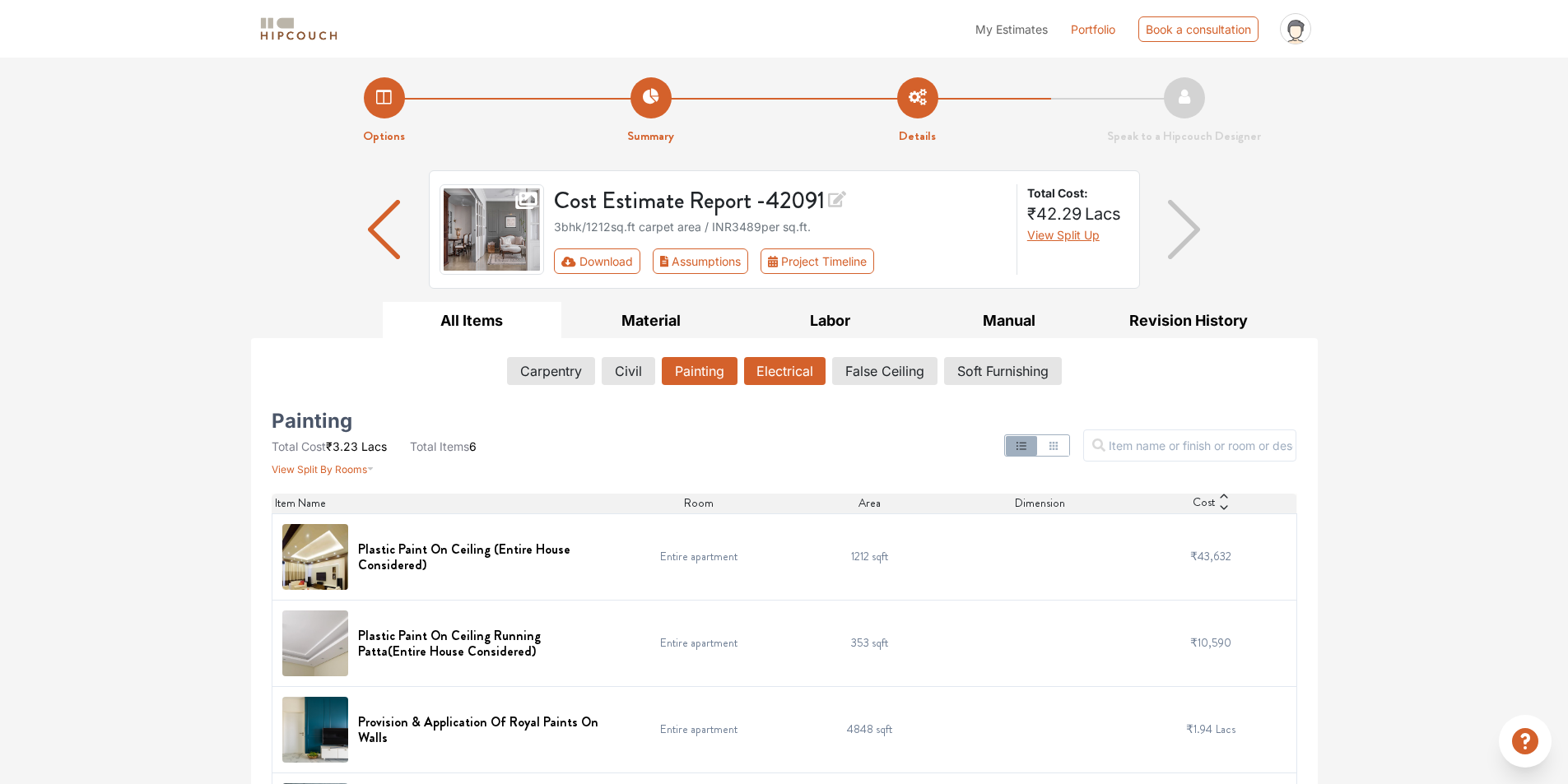
click at [802, 385] on button "Electrical" at bounding box center [784, 370] width 81 height 28
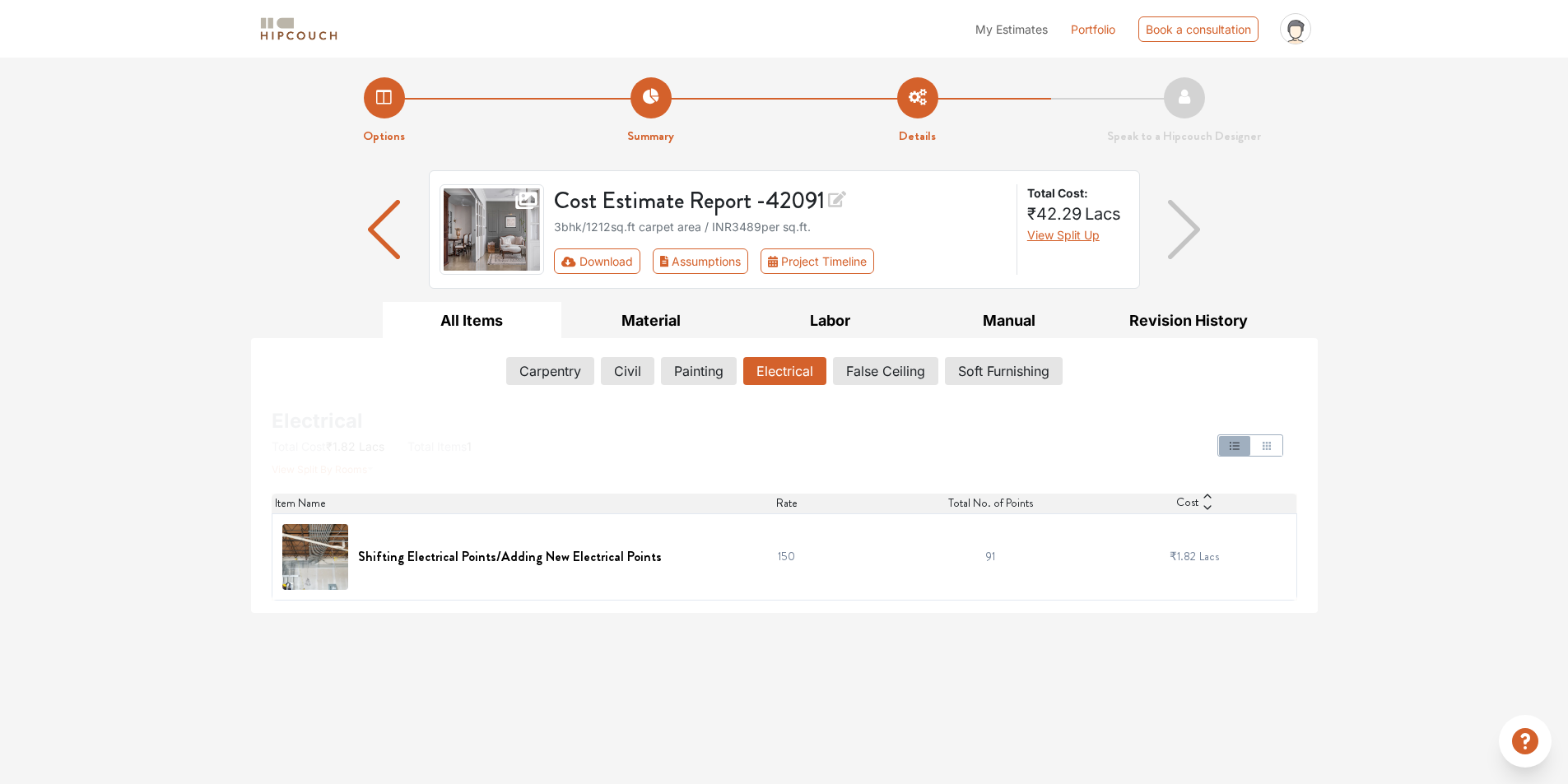
click at [1008, 600] on td "91" at bounding box center [991, 556] width 204 height 87
click at [879, 385] on button "False Ceiling" at bounding box center [885, 370] width 104 height 28
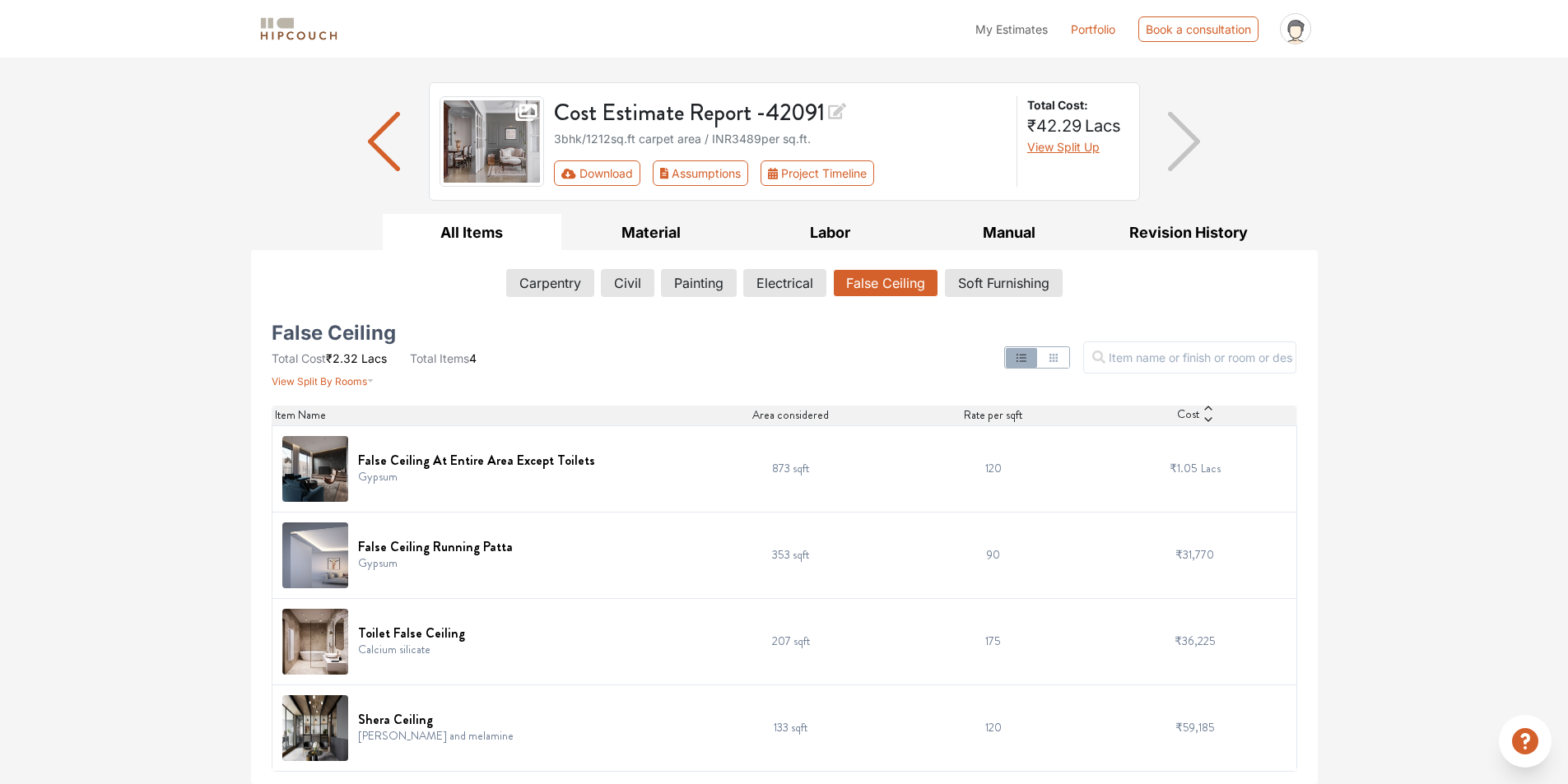
scroll to position [231, 0]
click at [1027, 269] on button "Soft Furnishing" at bounding box center [1003, 282] width 116 height 28
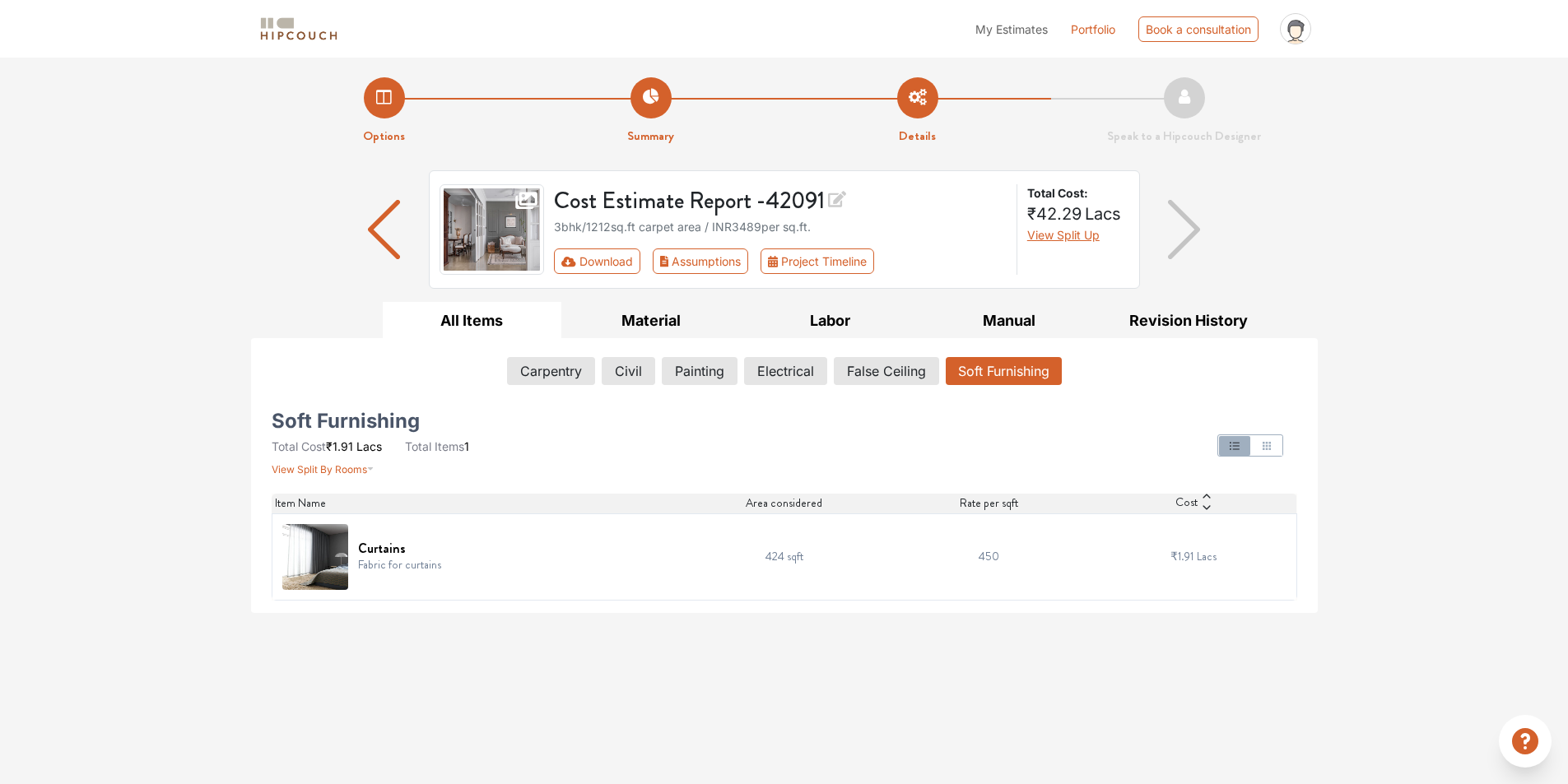
scroll to position [0, 0]
click at [805, 600] on td "424 sqft" at bounding box center [783, 556] width 205 height 87
click at [1005, 600] on td "450" at bounding box center [988, 556] width 205 height 87
click at [1197, 565] on span "Lacs" at bounding box center [1207, 556] width 20 height 16
